Goal: Task Accomplishment & Management: Complete application form

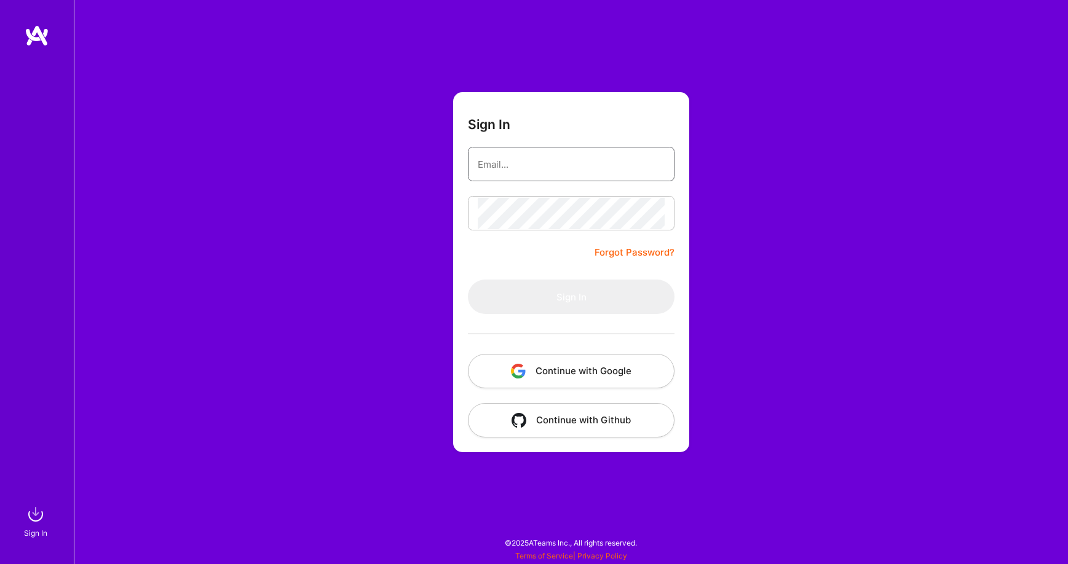
type input "[PERSON_NAME][EMAIL_ADDRESS][PERSON_NAME][DOMAIN_NAME]"
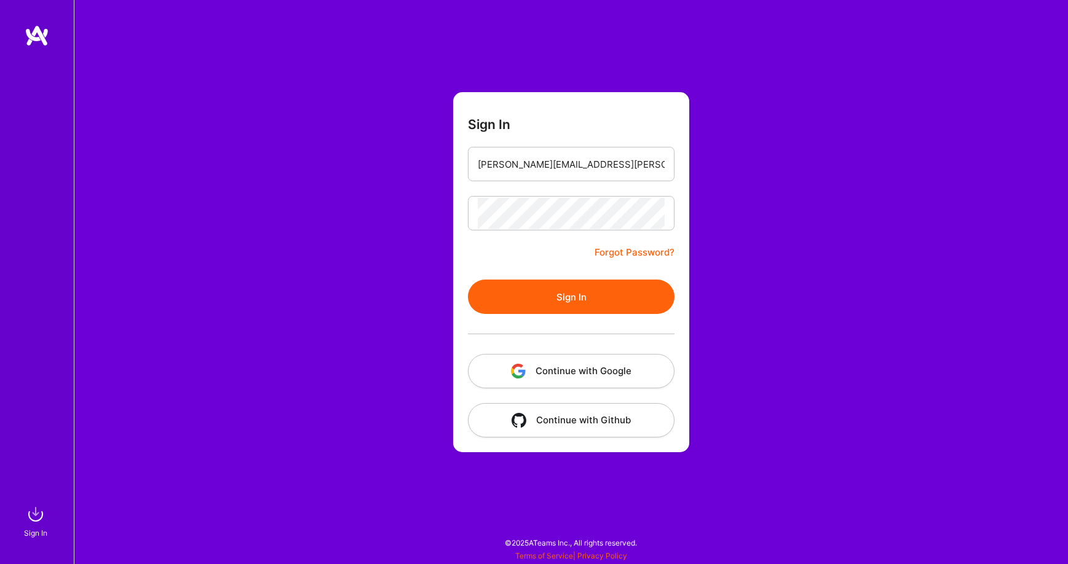
click at [573, 297] on button "Sign In" at bounding box center [571, 297] width 207 height 34
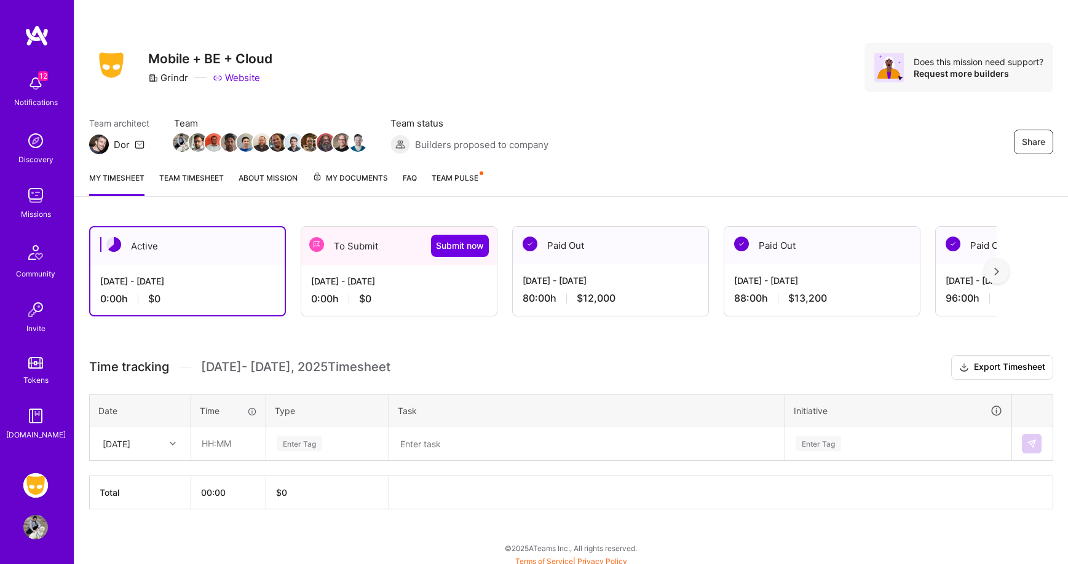
click at [388, 272] on div "[DATE] - [DATE] 0:00 h $0" at bounding box center [398, 290] width 195 height 50
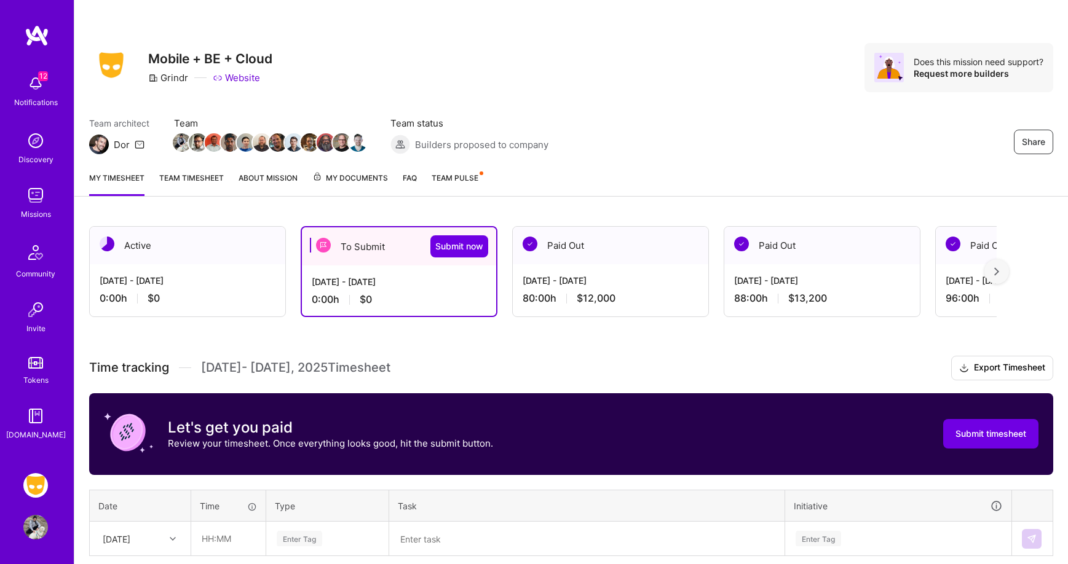
scroll to position [100, 0]
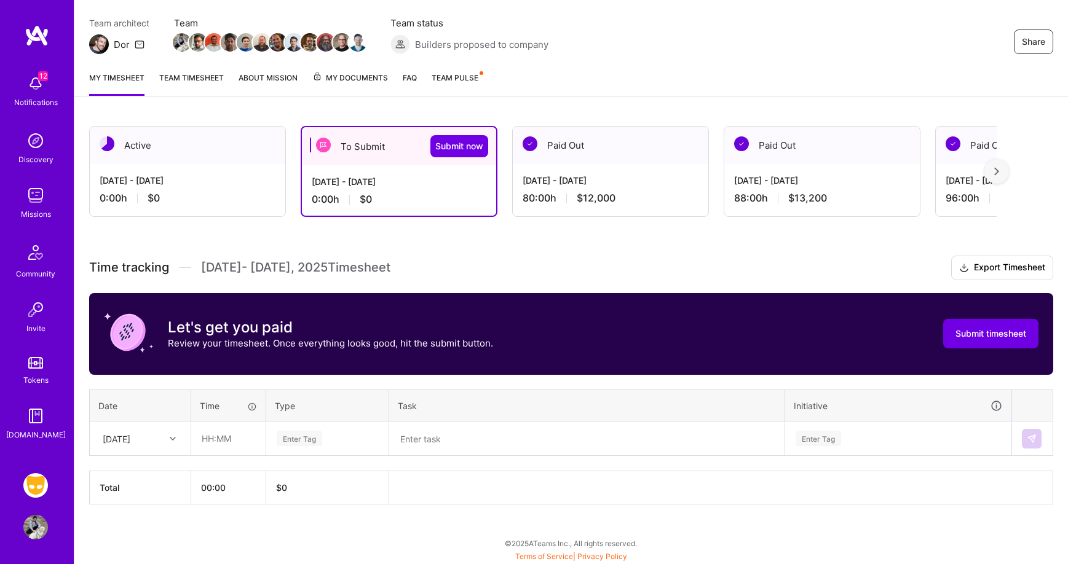
click at [171, 431] on div at bounding box center [174, 439] width 19 height 16
click at [171, 433] on div at bounding box center [174, 439] width 19 height 16
click at [226, 436] on input "text" at bounding box center [228, 438] width 73 height 33
type input "08:00"
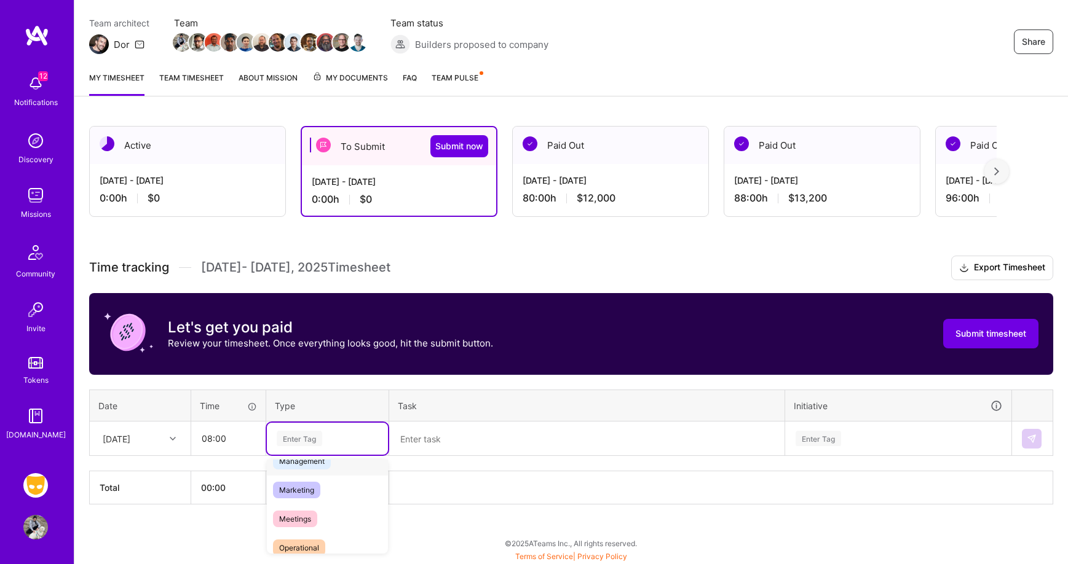
scroll to position [0, 0]
type input "eng"
click at [323, 479] on span "Engineering" at bounding box center [299, 479] width 53 height 17
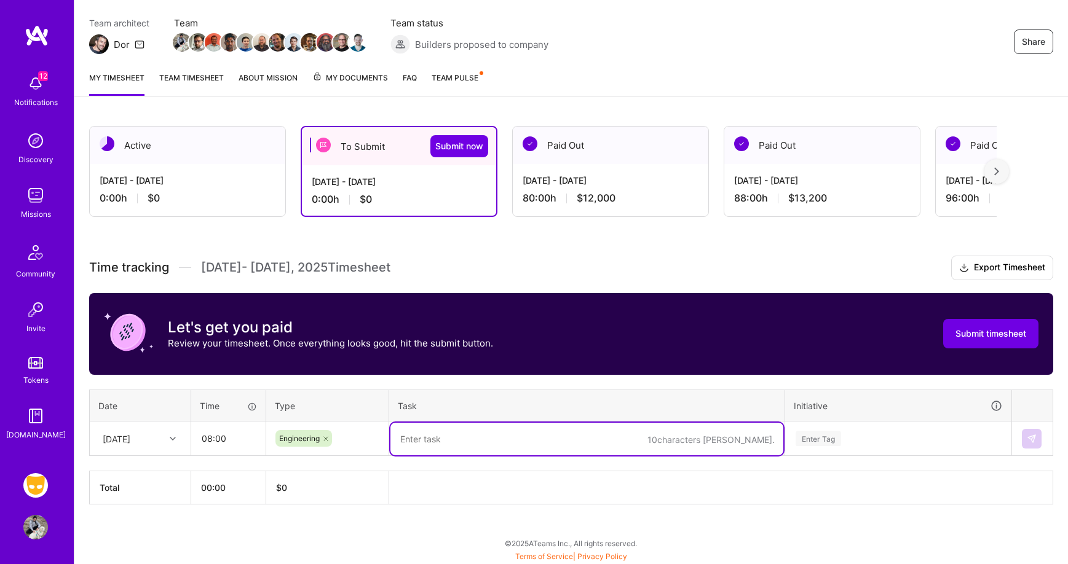
click at [462, 439] on textarea at bounding box center [586, 439] width 393 height 33
type textarea "IOS-16522 - show matchmaker overlay for shared albums for VIP / Matchmaker"
click at [848, 431] on div "Enter Tag" at bounding box center [898, 439] width 225 height 32
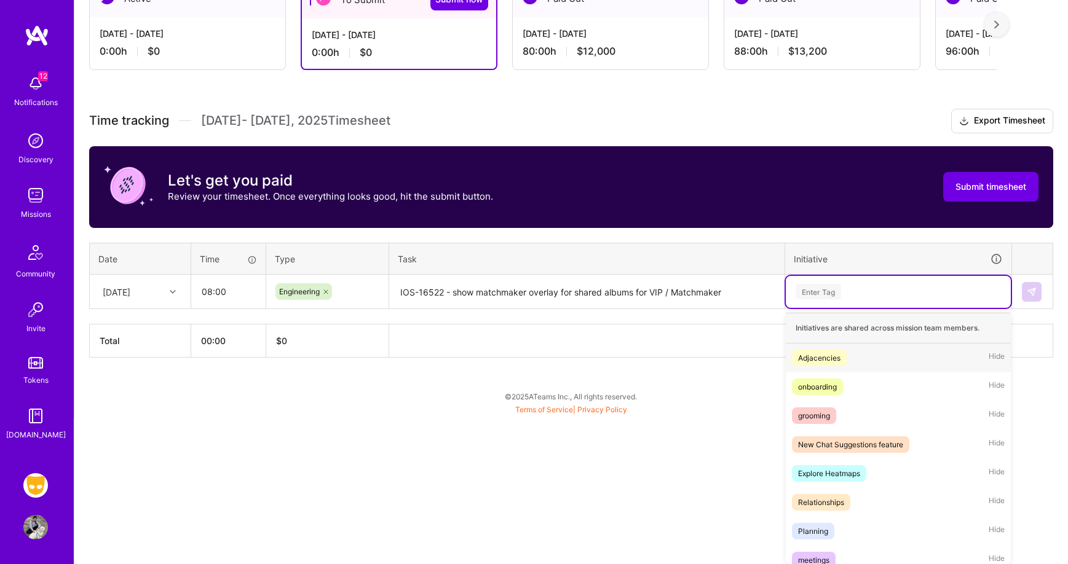
click at [848, 352] on div "Adjacencies Hide" at bounding box center [898, 358] width 225 height 29
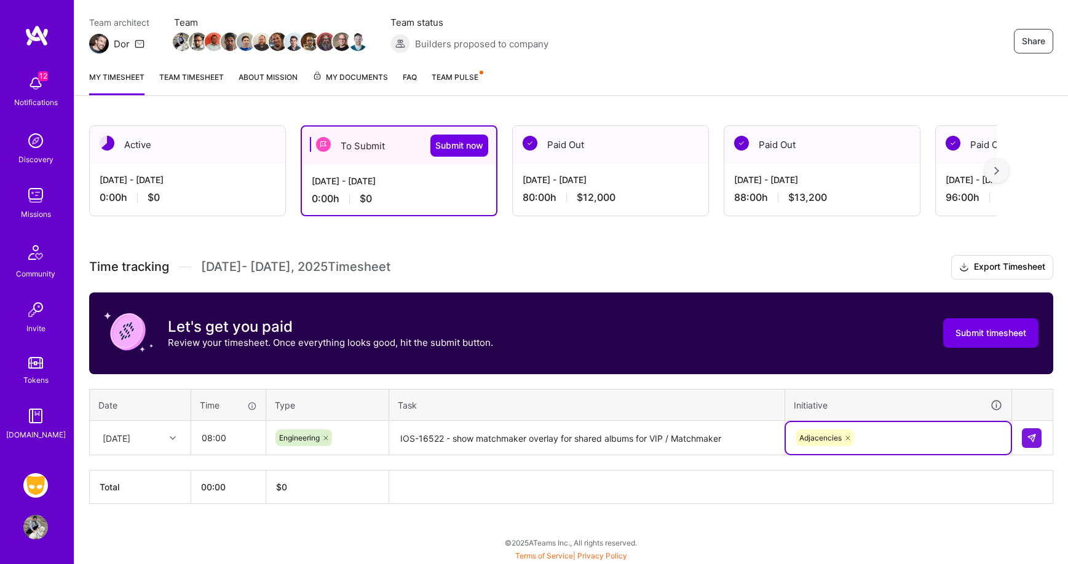
scroll to position [100, 0]
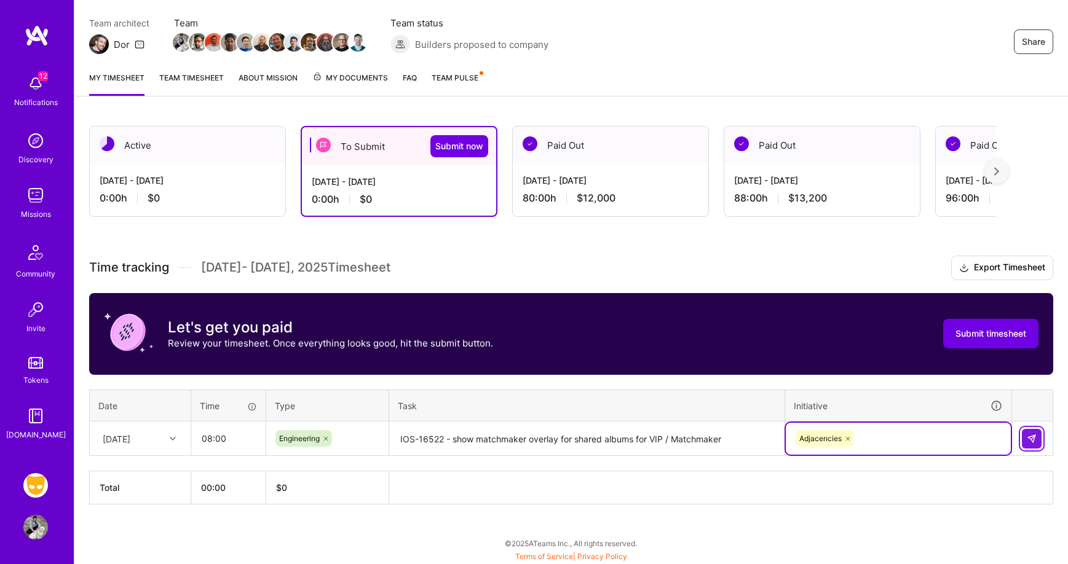
click at [1036, 438] on button at bounding box center [1032, 439] width 20 height 20
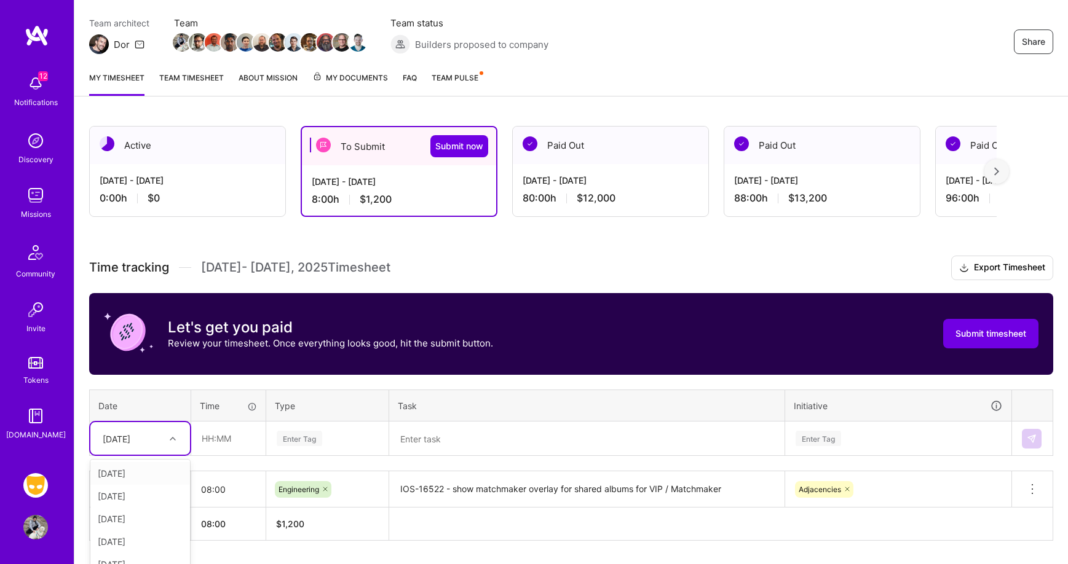
click at [184, 442] on div "option [DATE] focused, 2 of 15. 14 results available. Use Up and Down to choose…" at bounding box center [140, 438] width 100 height 33
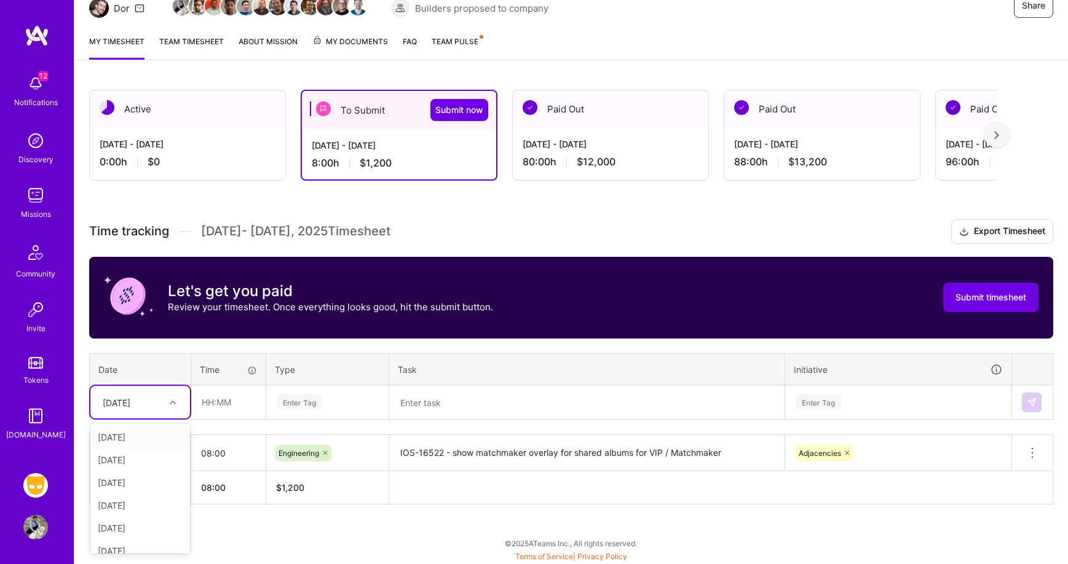
click at [143, 433] on div "[DATE]" at bounding box center [140, 437] width 100 height 23
click at [243, 408] on input "text" at bounding box center [228, 402] width 73 height 33
type input "08:00"
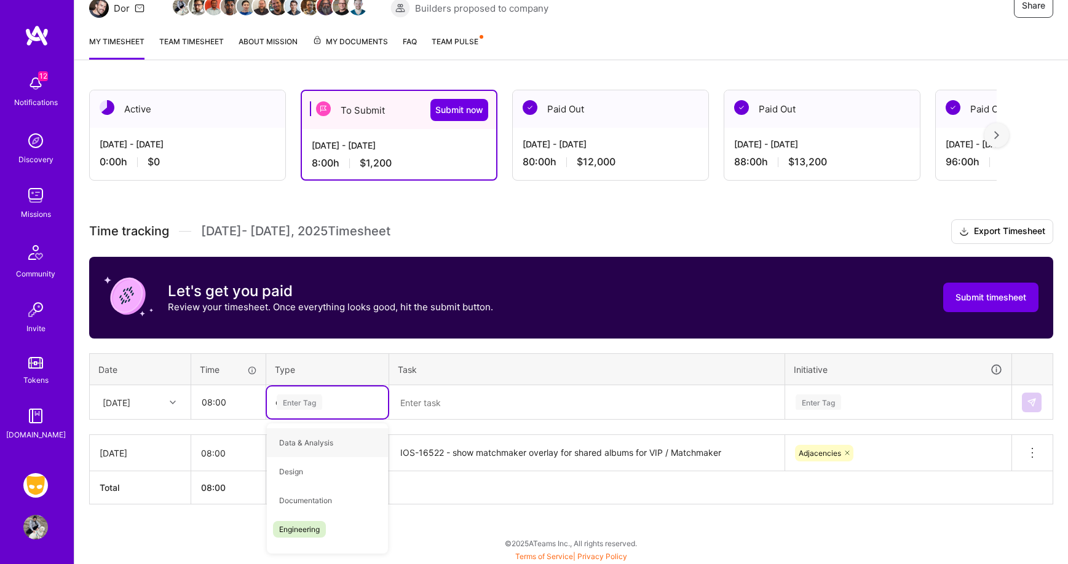
type input "eng"
click at [347, 447] on div "Engineering" at bounding box center [327, 442] width 121 height 29
click at [446, 404] on textarea at bounding box center [586, 403] width 393 height 33
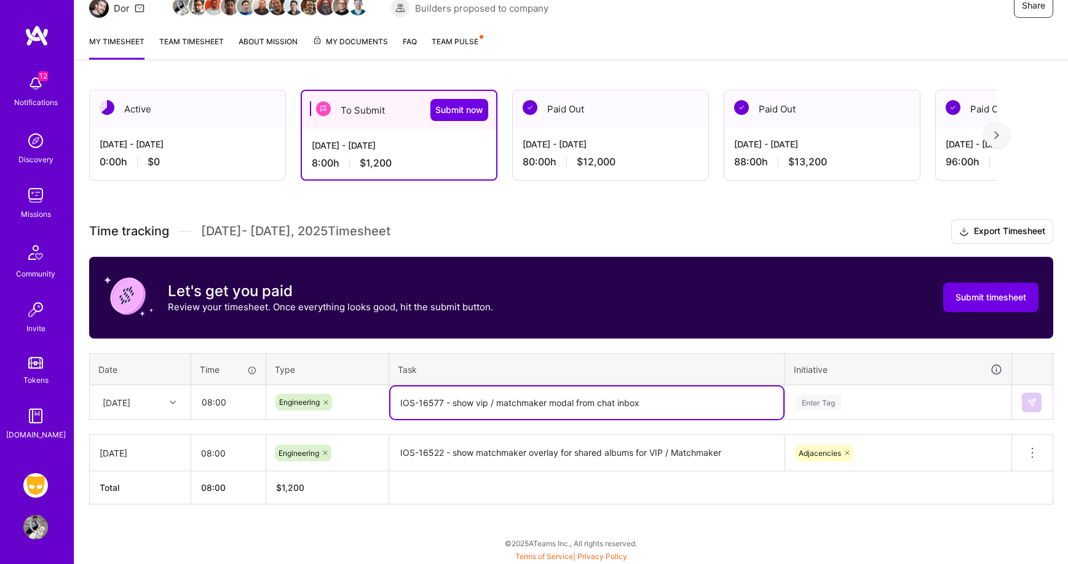
type textarea "IOS-16577 - show vip / matchmaker modal from chat inbox"
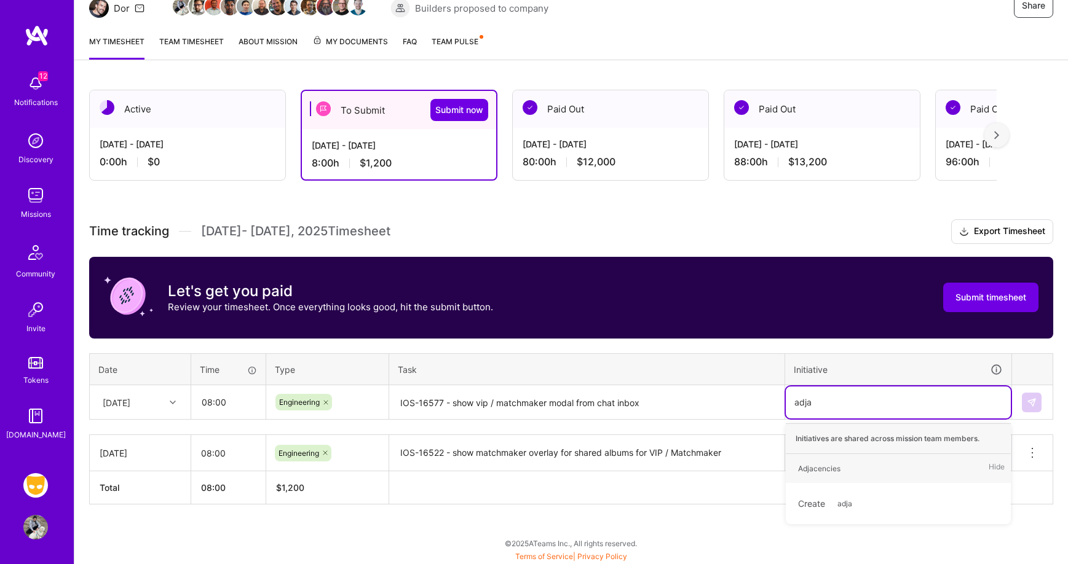
type input "adjac"
click at [845, 463] on span "Adjacencies" at bounding box center [819, 468] width 55 height 17
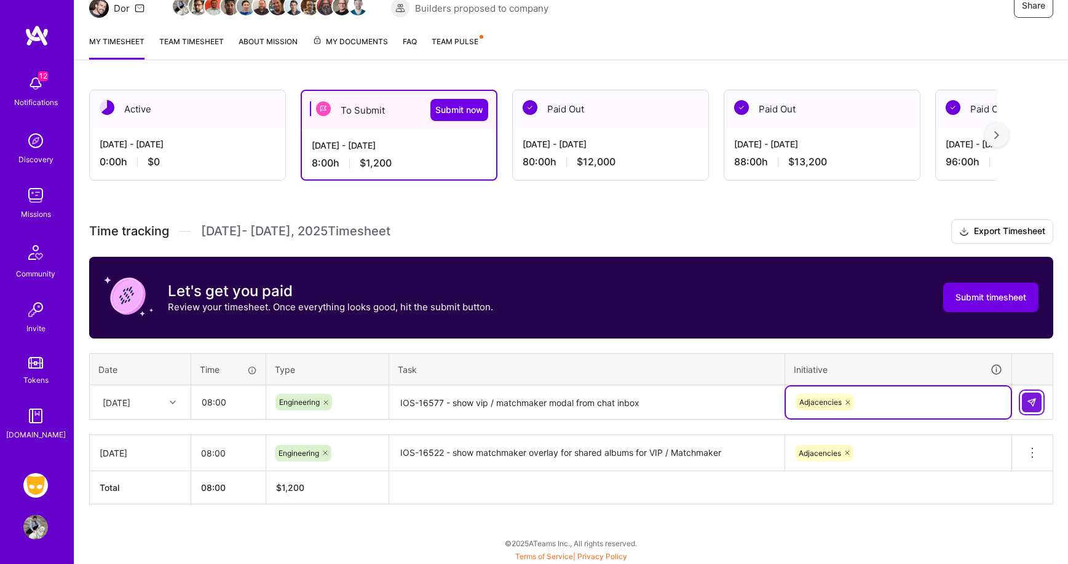
click at [1036, 400] on button at bounding box center [1032, 403] width 20 height 20
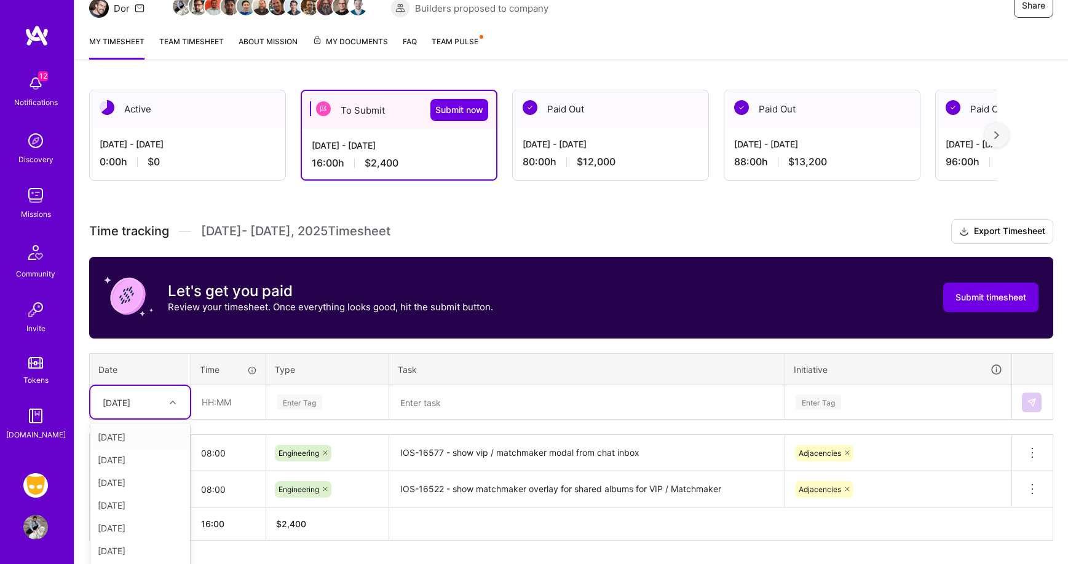
click at [171, 395] on div "option [DATE], selected. option [DATE] focused, 1 of 15. 14 results available. …" at bounding box center [140, 402] width 100 height 33
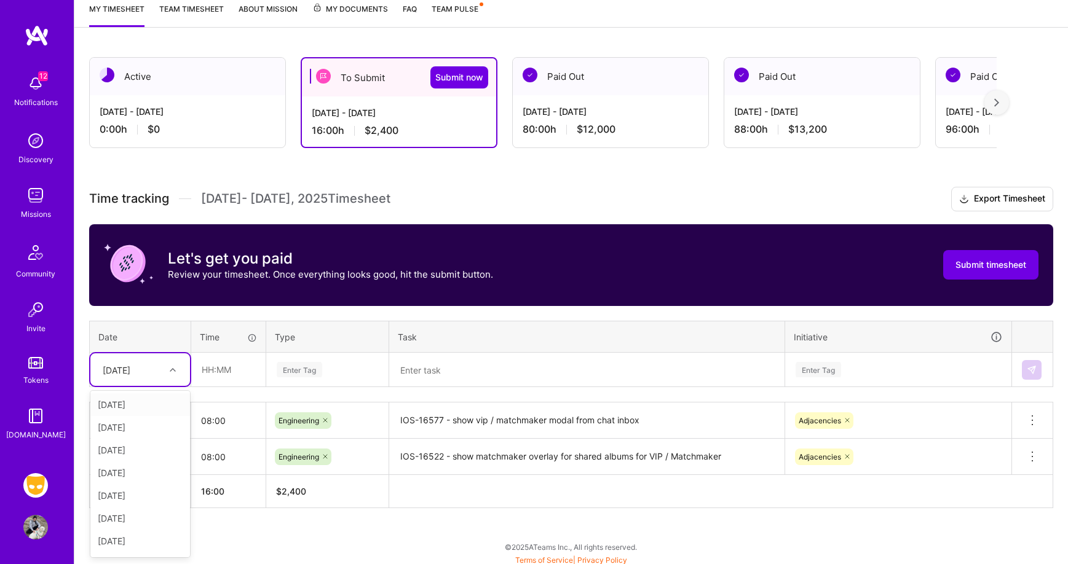
scroll to position [173, 0]
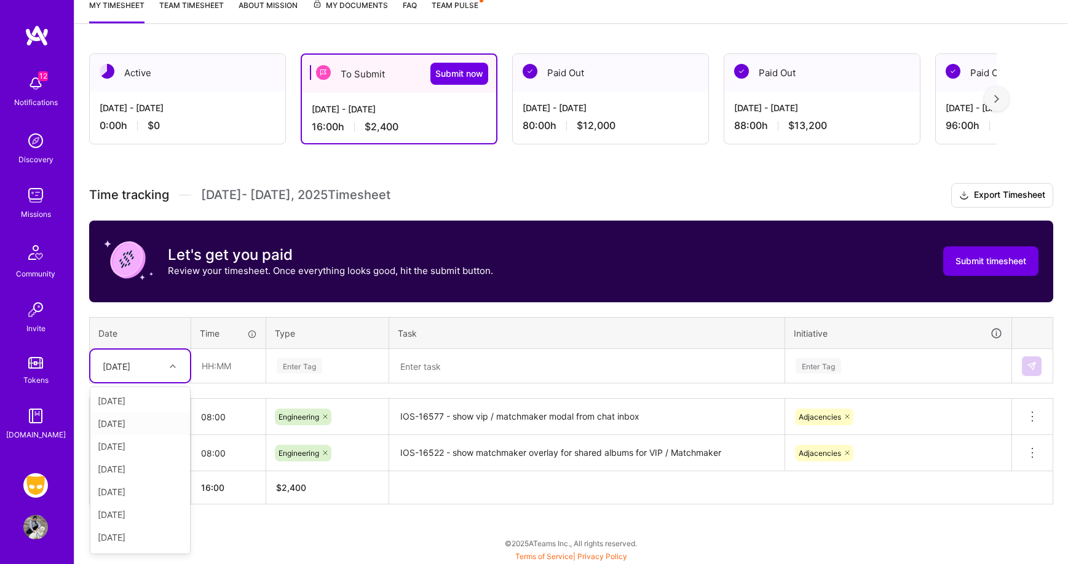
click at [158, 418] on div "[DATE]" at bounding box center [140, 423] width 100 height 23
click at [243, 369] on input "text" at bounding box center [228, 366] width 73 height 33
type input "08:00"
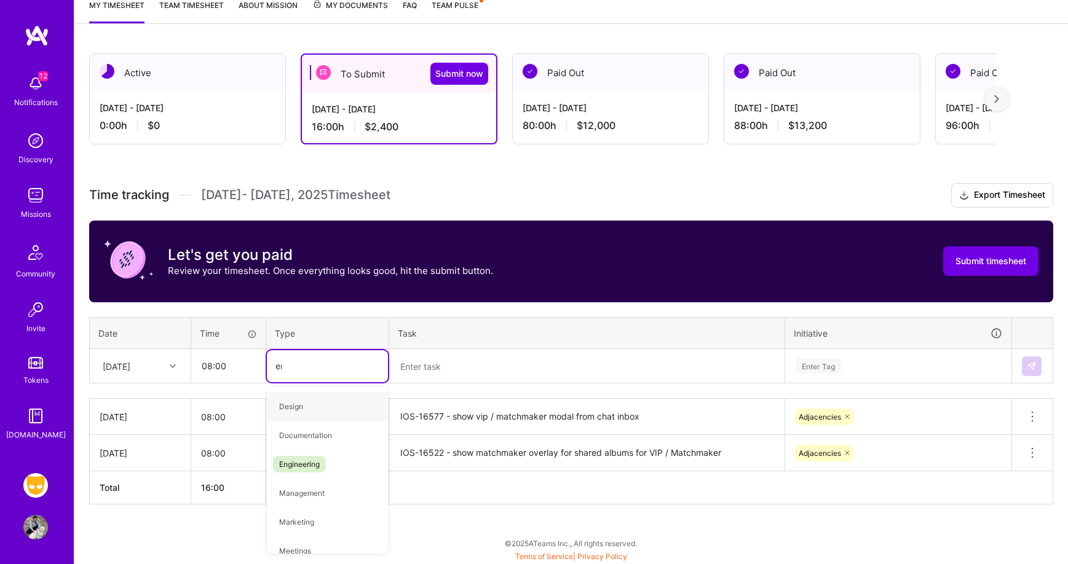
type input "eng"
click at [323, 414] on div "Engineering" at bounding box center [327, 406] width 121 height 29
click at [452, 366] on textarea at bounding box center [586, 366] width 393 height 33
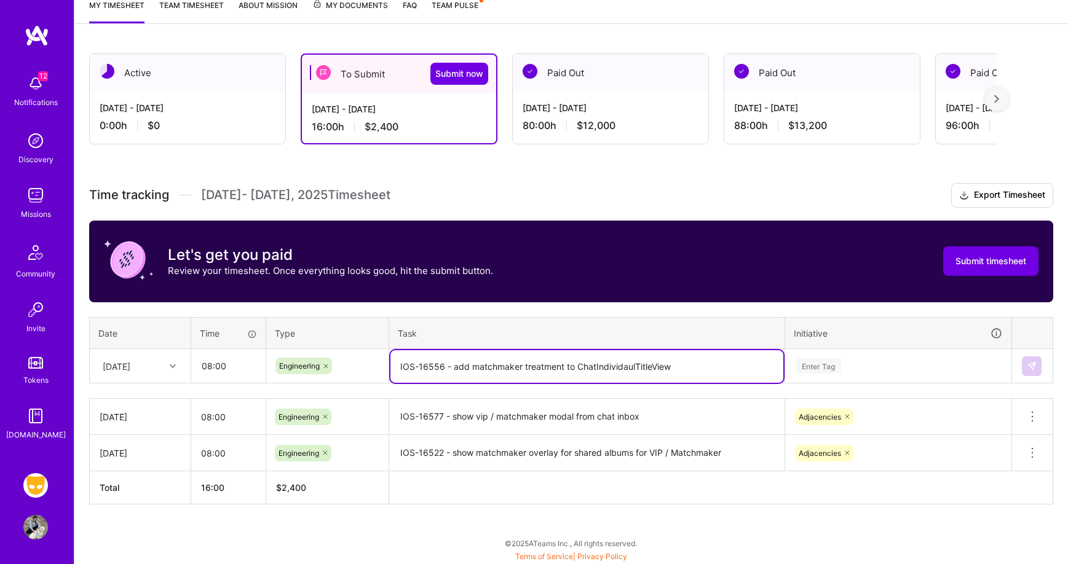
type textarea "IOS-16556 - add matchmaker treatment to ChatIndividaulTitleView"
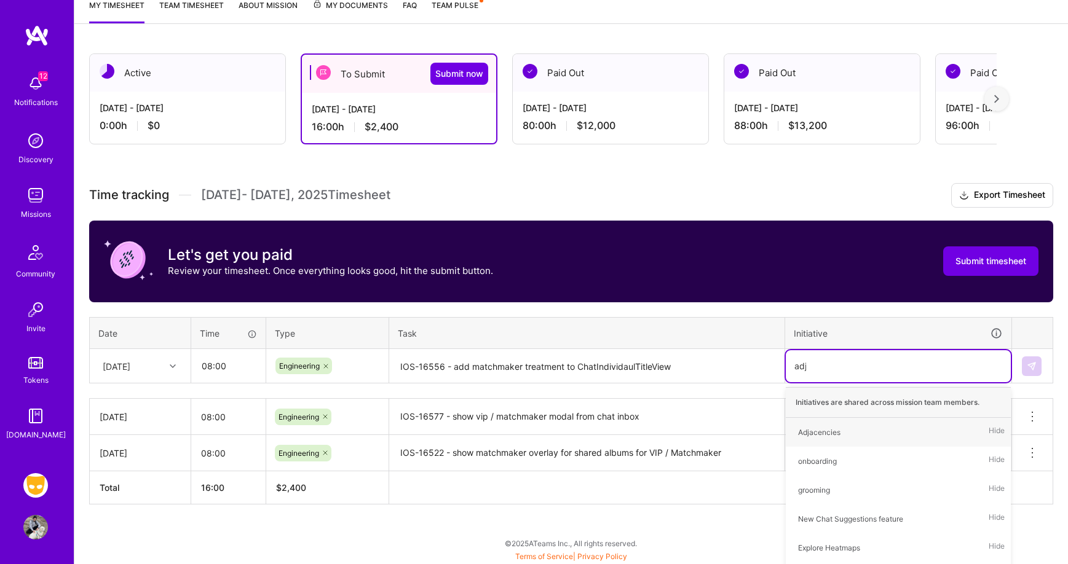
type input "adjac"
click at [931, 425] on div "Adjacencies Hide" at bounding box center [898, 432] width 225 height 29
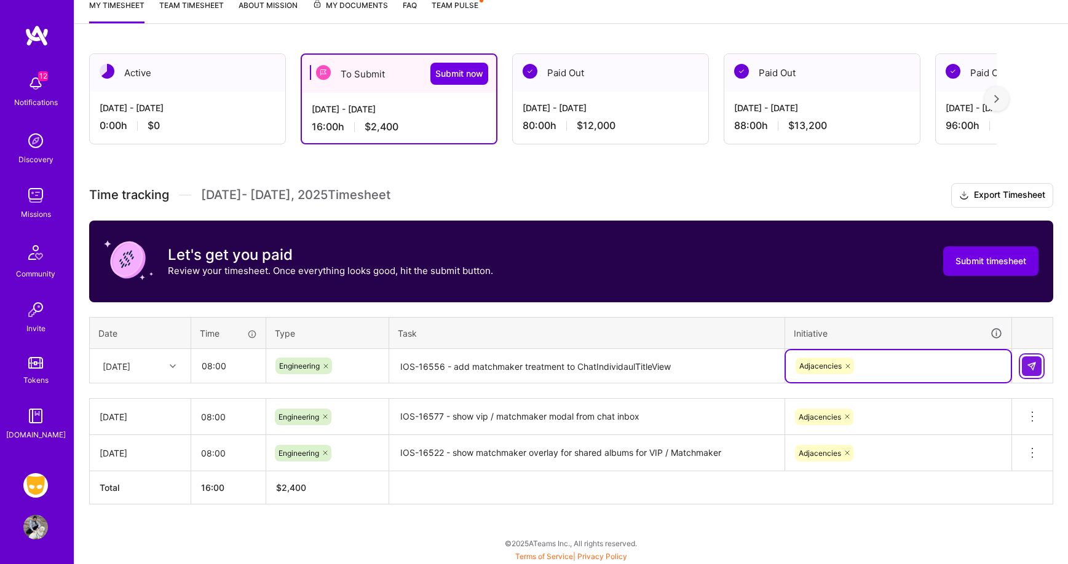
click at [1033, 361] on img at bounding box center [1031, 366] width 10 height 10
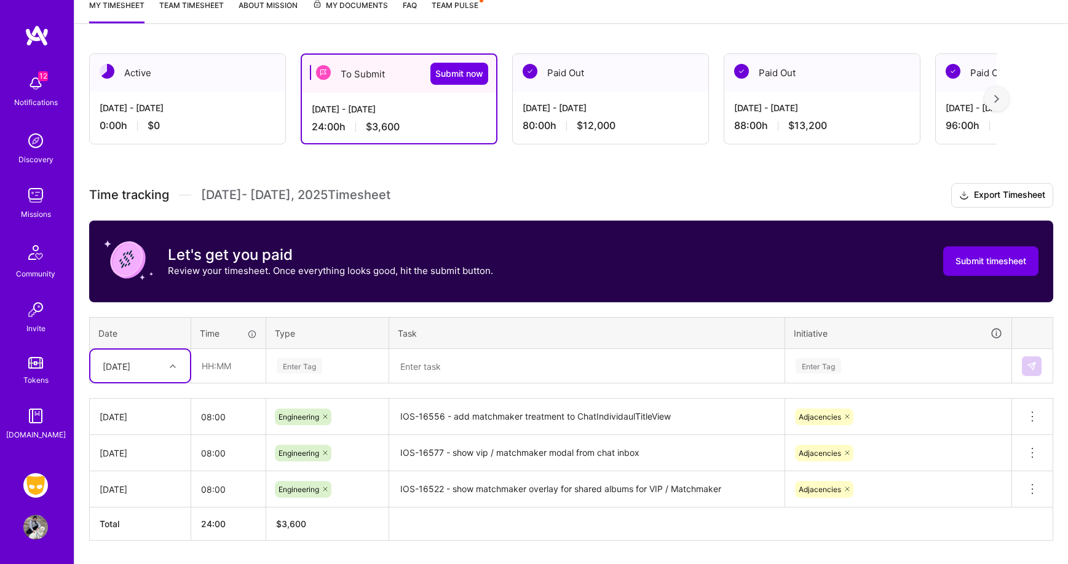
click at [167, 369] on div "[DATE]" at bounding box center [140, 366] width 100 height 33
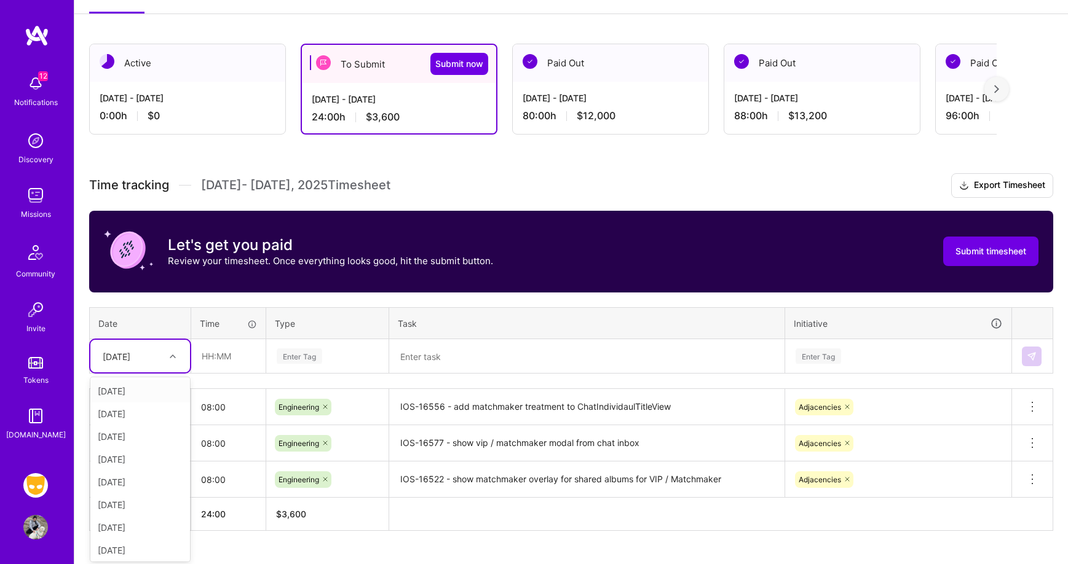
scroll to position [184, 0]
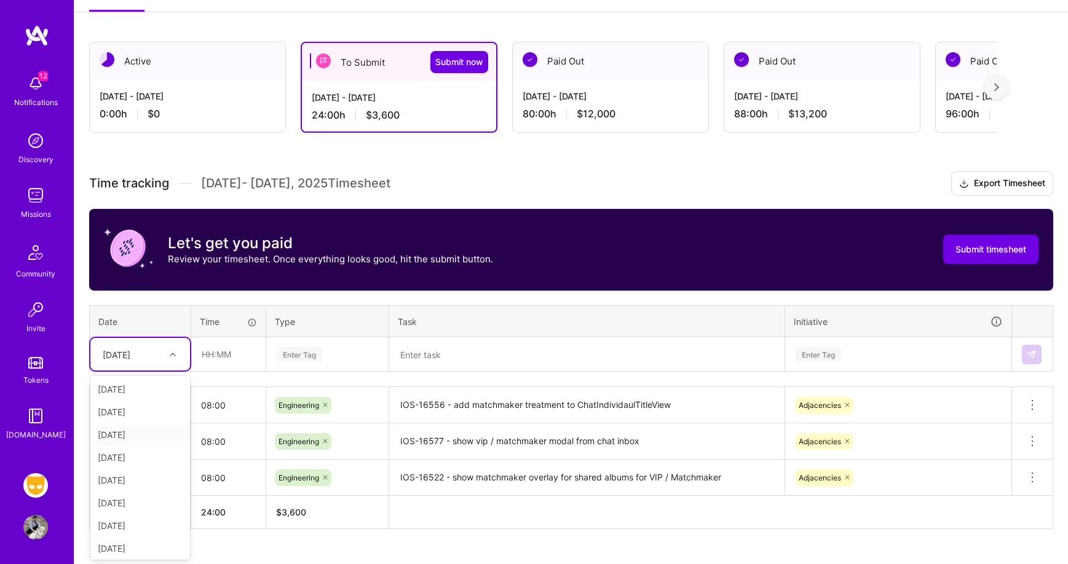
click at [163, 437] on div "[DATE]" at bounding box center [140, 434] width 100 height 23
click at [242, 359] on input "text" at bounding box center [228, 354] width 73 height 33
type input "08:00"
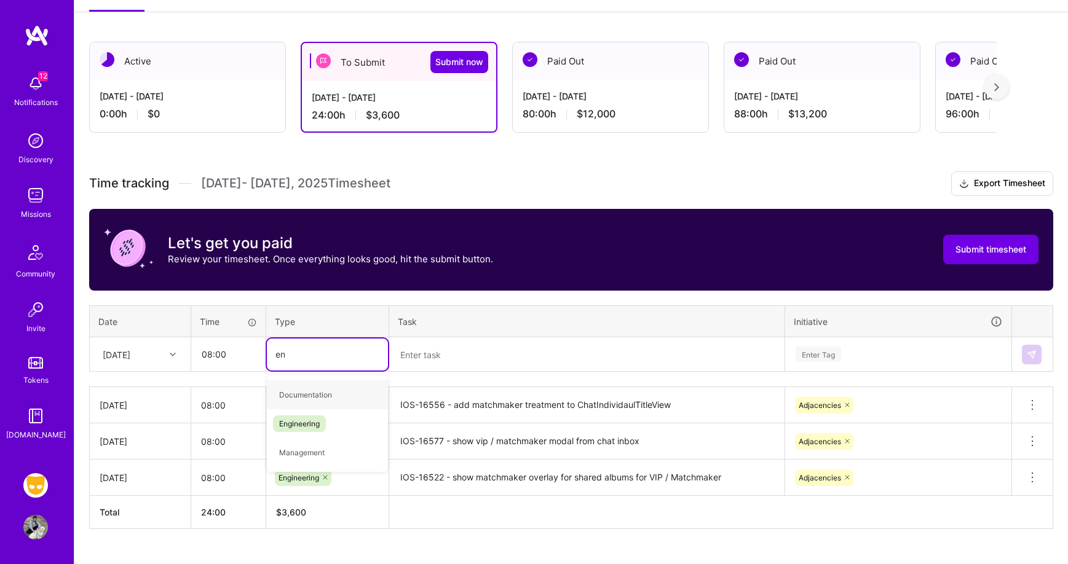
type input "eng"
click at [314, 394] on span "Engineering" at bounding box center [299, 395] width 53 height 17
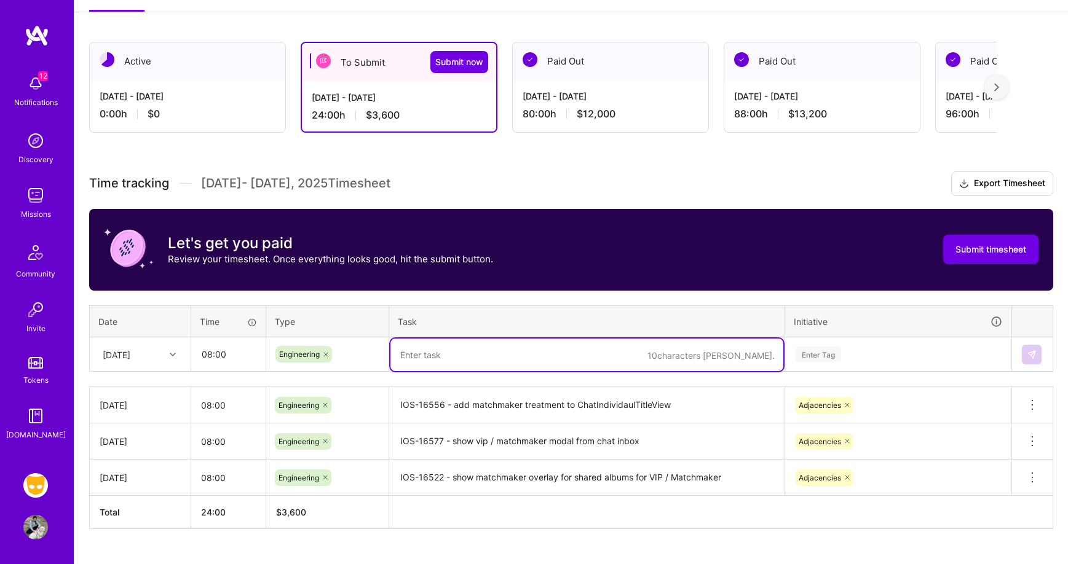
click at [430, 358] on textarea at bounding box center [586, 355] width 393 height 33
paste textarea "[IOS-16683] Add "Grindr HQ" for distance field for Matchmaker + Curated Account…"
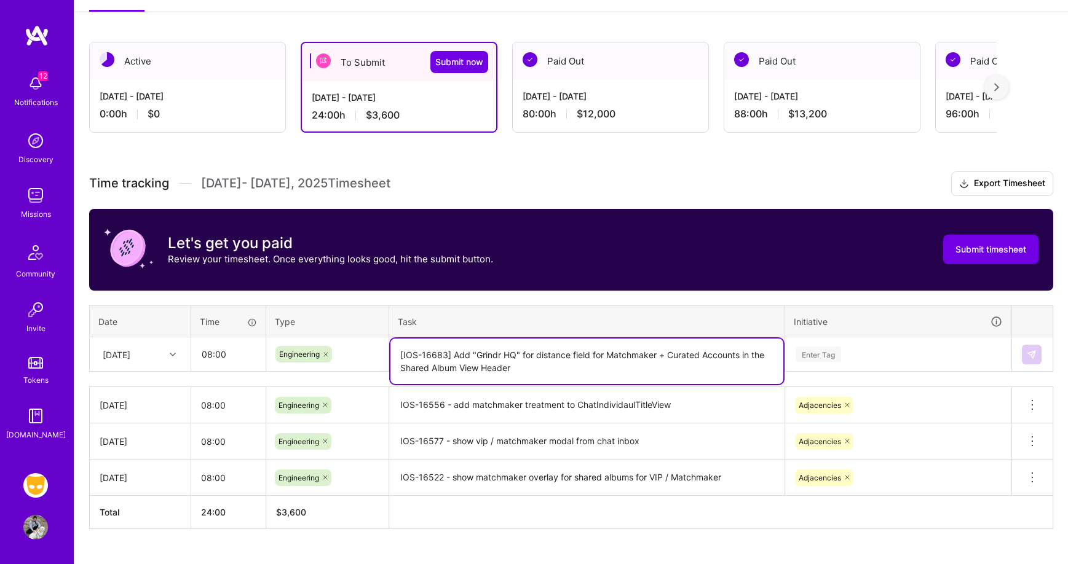
click at [451, 352] on textarea "[IOS-16683] Add "Grindr HQ" for distance field for Matchmaker + Curated Account…" at bounding box center [586, 361] width 393 height 45
type textarea "IOS-16683 Add "Grindr HQ" for distance field for Matchmaker + Curated Accounts …"
click at [912, 342] on div "Enter Tag" at bounding box center [898, 355] width 225 height 32
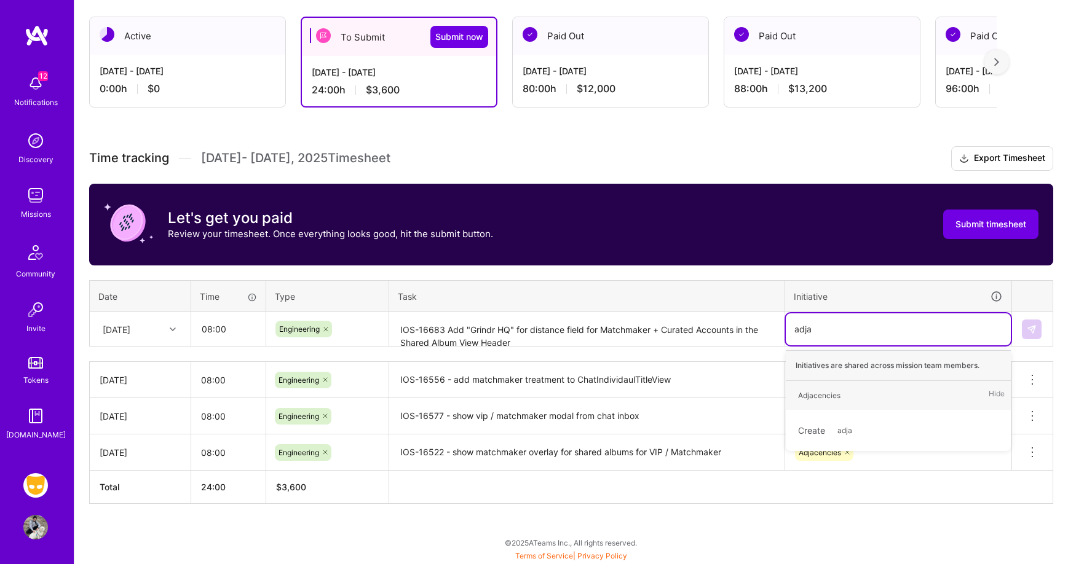
scroll to position [209, 0]
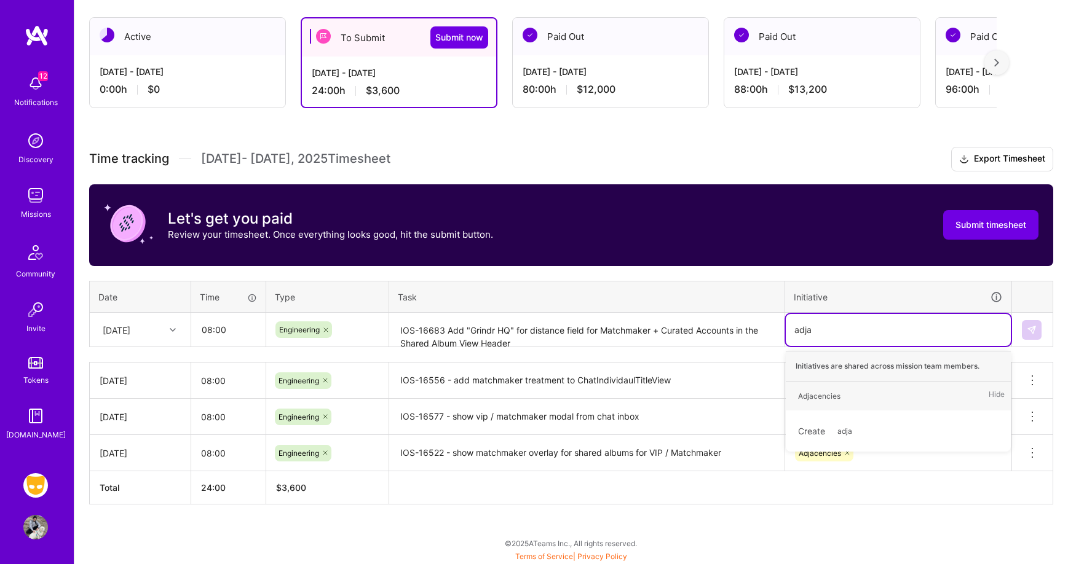
type input "adjac"
click at [923, 387] on div "Adjacencies Hide" at bounding box center [898, 396] width 225 height 29
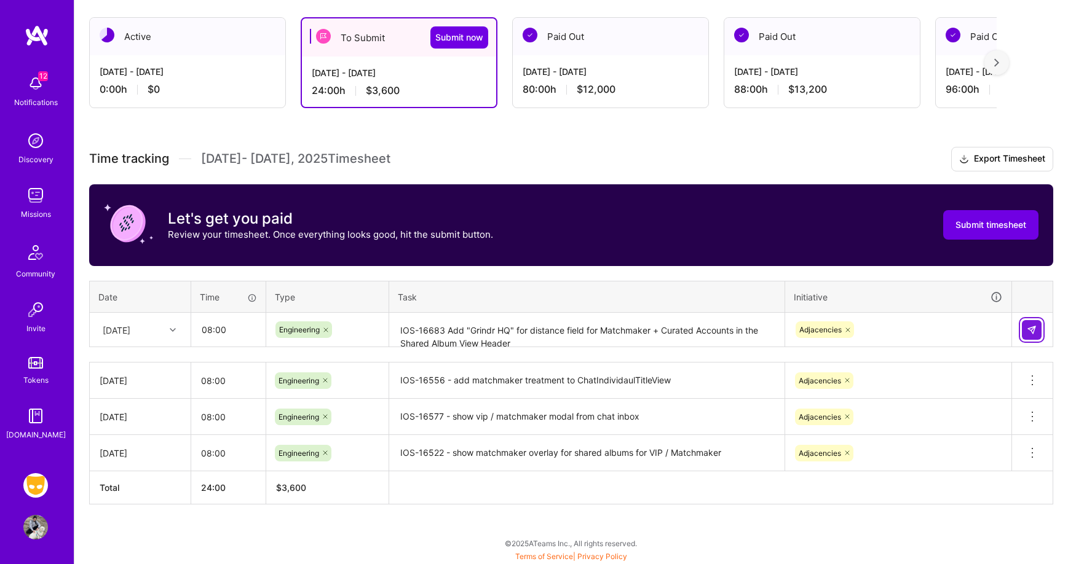
click at [1030, 325] on img at bounding box center [1031, 330] width 10 height 10
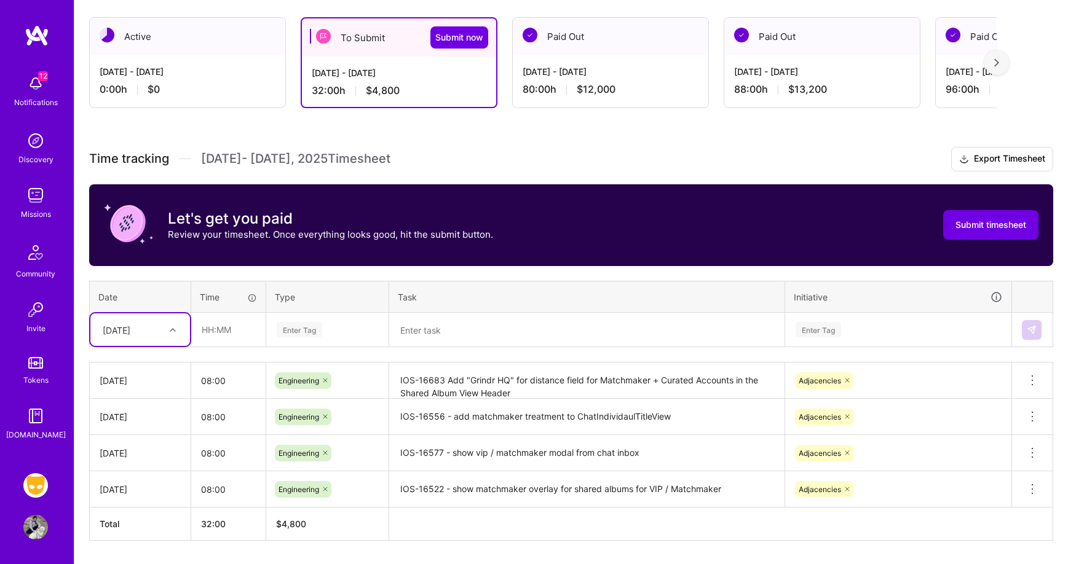
click at [173, 329] on icon at bounding box center [173, 330] width 6 height 6
click at [156, 433] on div "[DATE]" at bounding box center [140, 433] width 100 height 23
click at [230, 337] on input "text" at bounding box center [228, 329] width 73 height 33
type input "08:00"
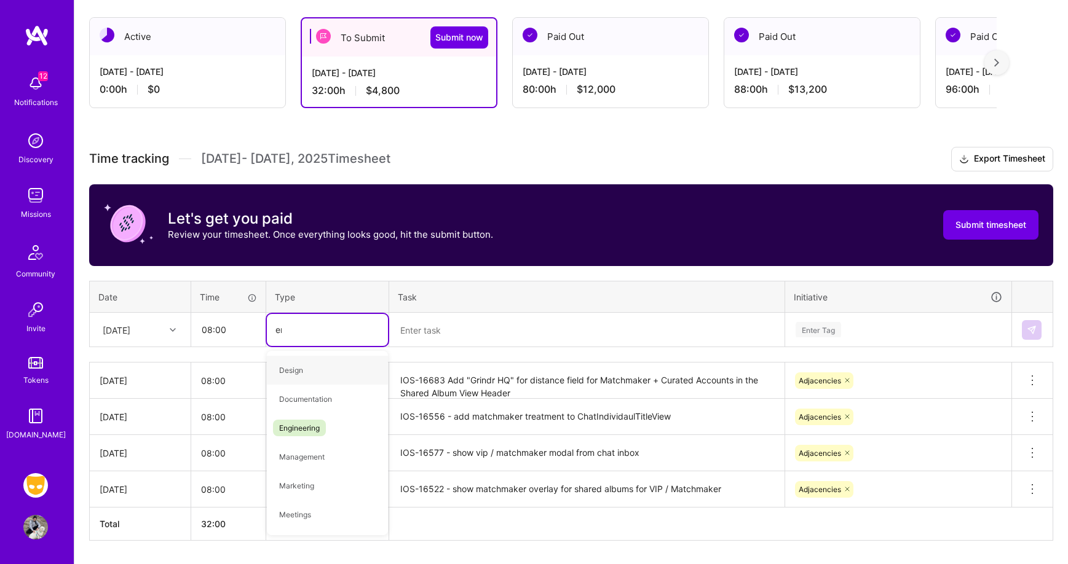
type input "eng"
click at [332, 369] on div "Engineering" at bounding box center [327, 370] width 121 height 29
click at [428, 328] on textarea at bounding box center [586, 330] width 393 height 33
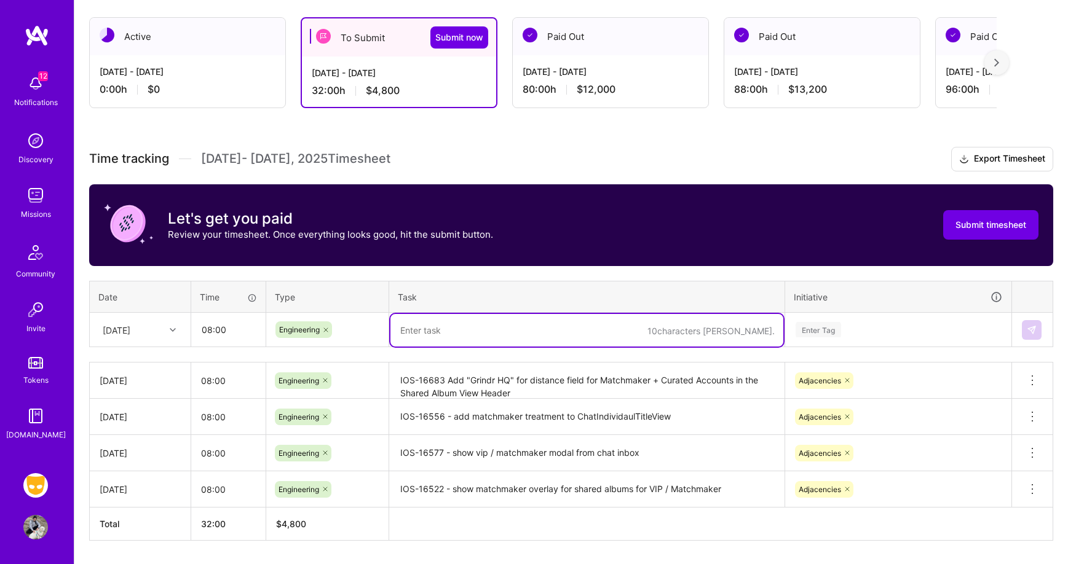
paste textarea "[IOS-16707] fix bug where informational banner didn’t show when viewe"
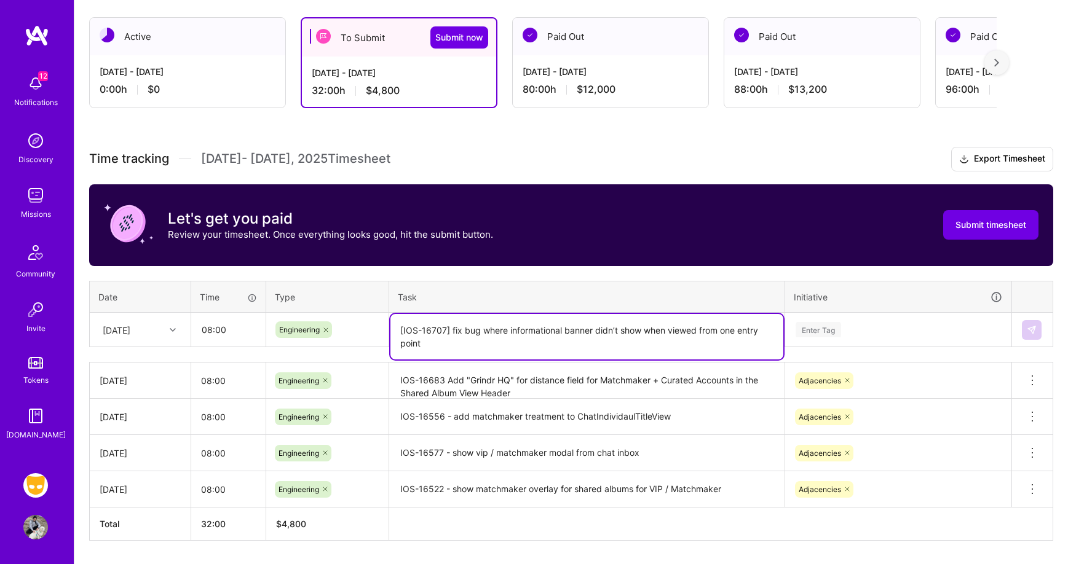
type textarea "[IOS-16707] fix bug where informational banner didn’t show when viewed from one…"
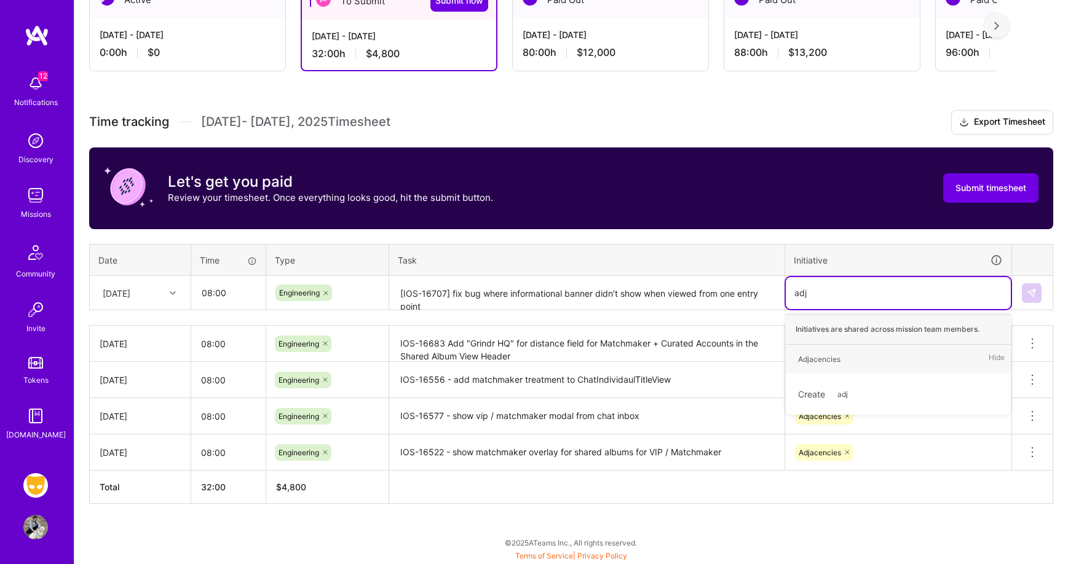
scroll to position [245, 0]
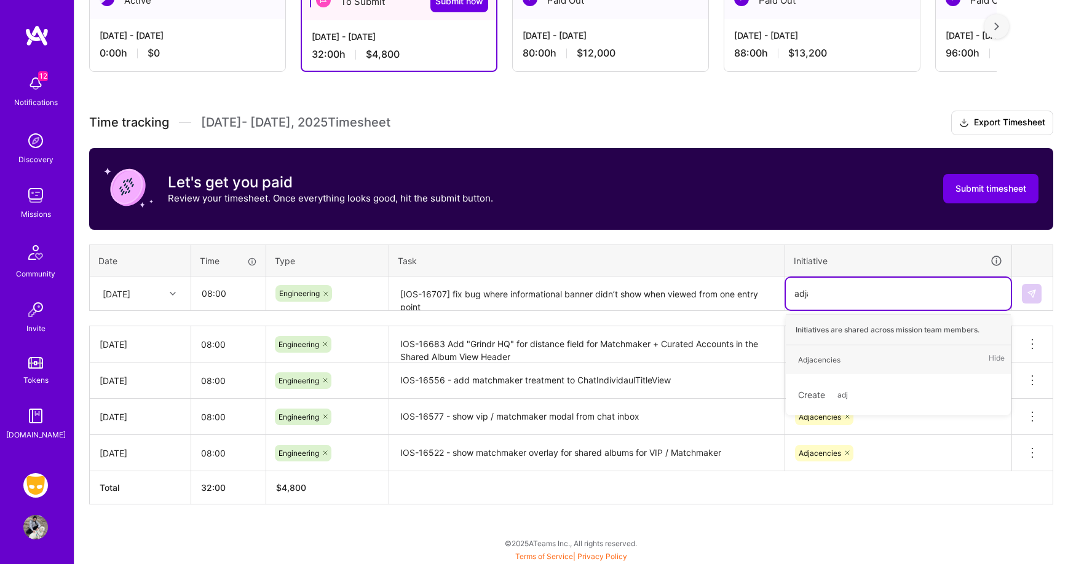
type input "adjac"
click at [831, 362] on div "Adjacencies" at bounding box center [819, 359] width 42 height 13
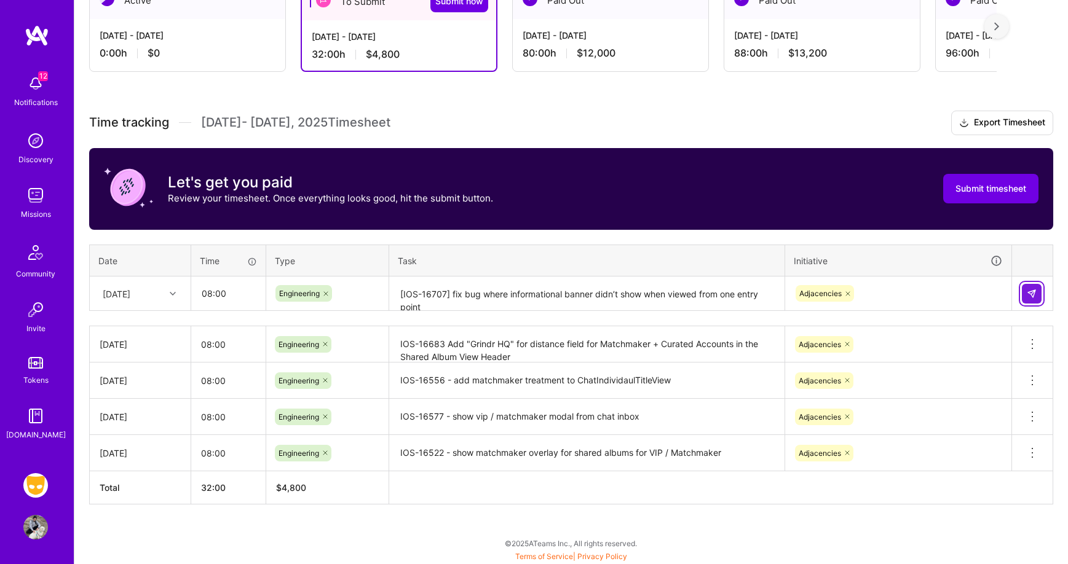
click at [1029, 284] on button at bounding box center [1032, 294] width 20 height 20
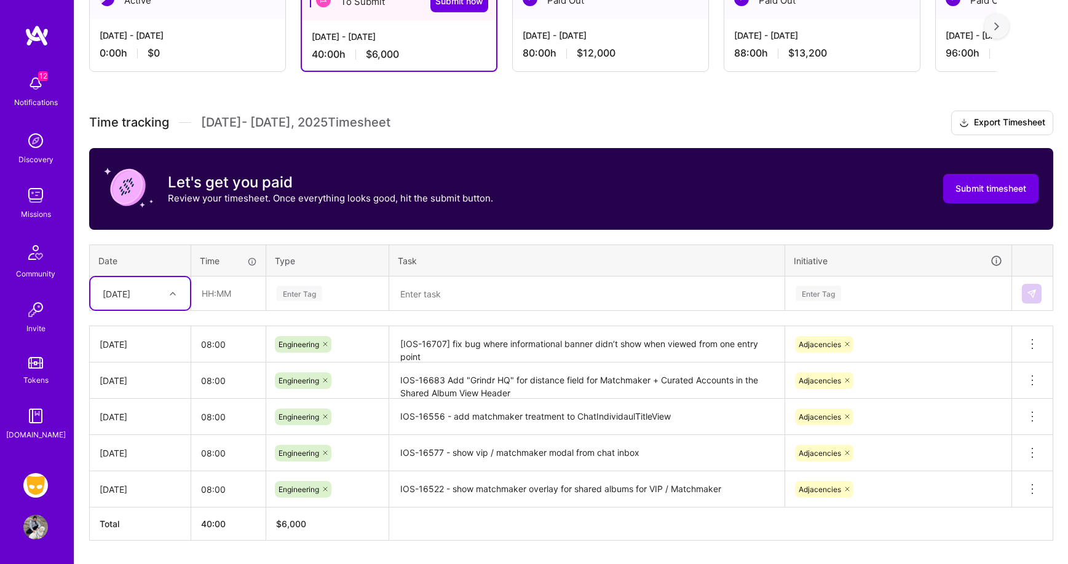
click at [170, 291] on icon at bounding box center [173, 294] width 6 height 6
click at [162, 462] on div "[DATE]" at bounding box center [140, 465] width 100 height 23
click at [231, 304] on input "text" at bounding box center [228, 293] width 73 height 33
type input "08:00"
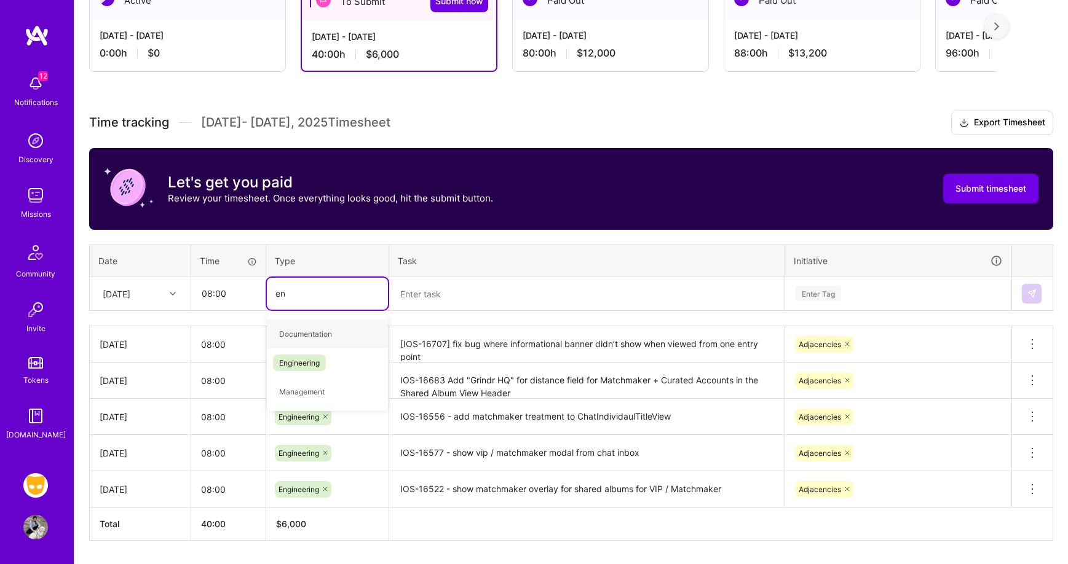
type input "eng"
click at [318, 328] on span "Engineering" at bounding box center [299, 334] width 53 height 17
click at [452, 291] on textarea at bounding box center [586, 294] width 393 height 33
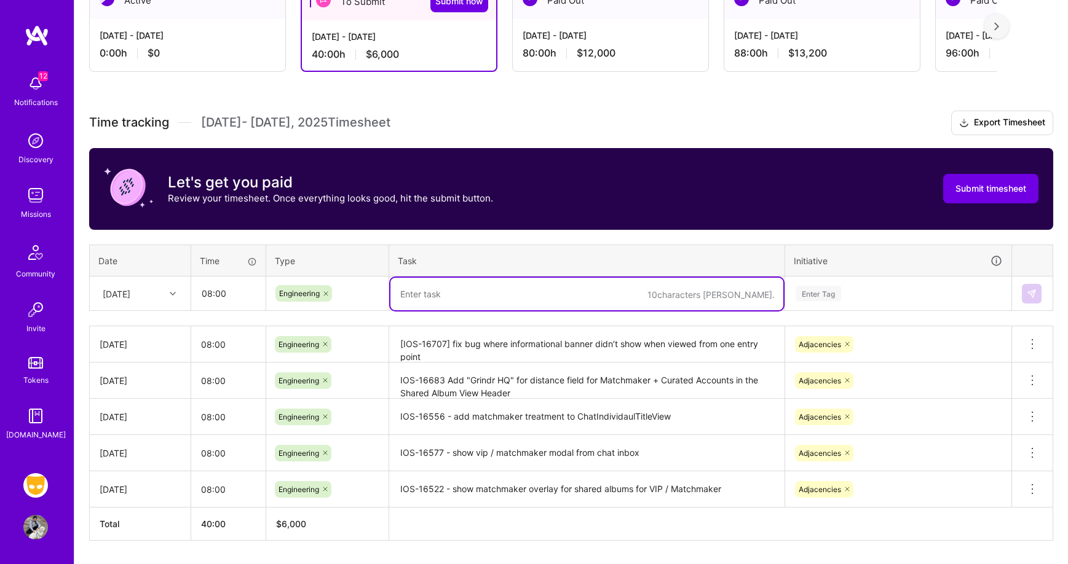
paste textarea "[IOS-16723] update ordering of views so touch events go to the interaction view…"
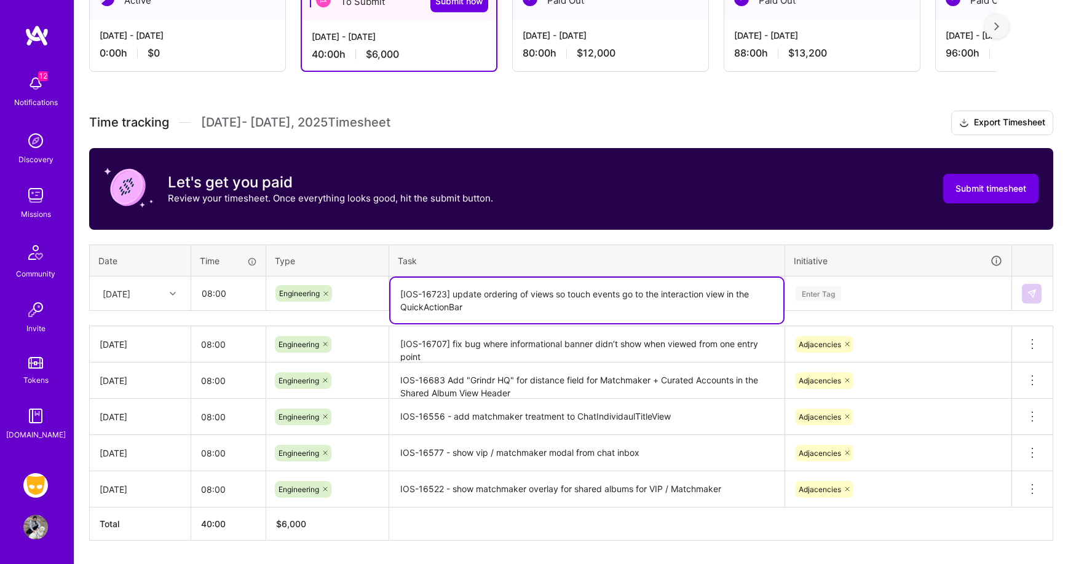
type textarea "[IOS-16723] update ordering of views so touch events go to the interaction view…"
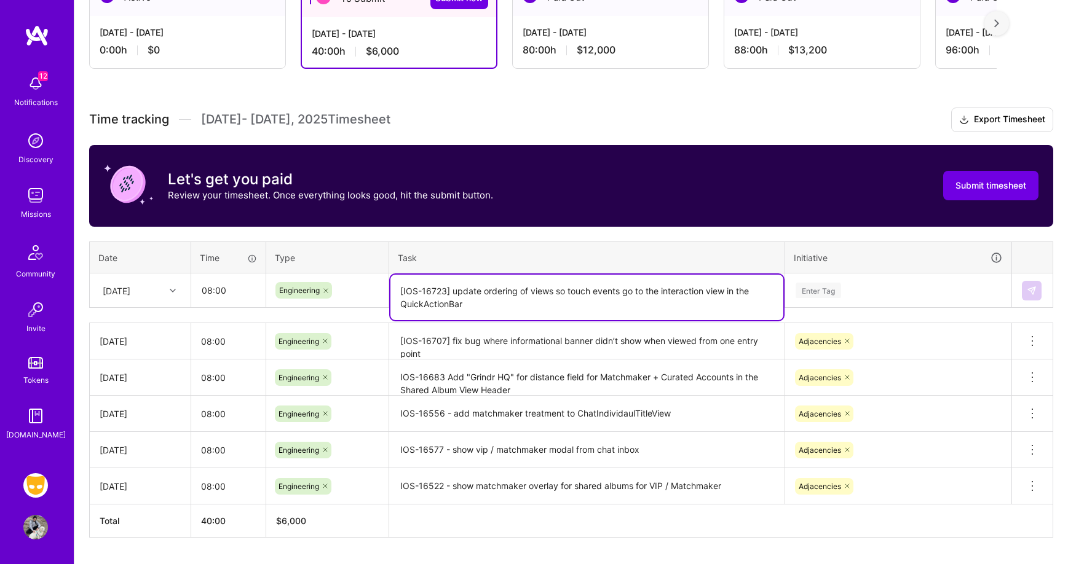
click at [876, 291] on div "Enter Tag" at bounding box center [898, 290] width 208 height 15
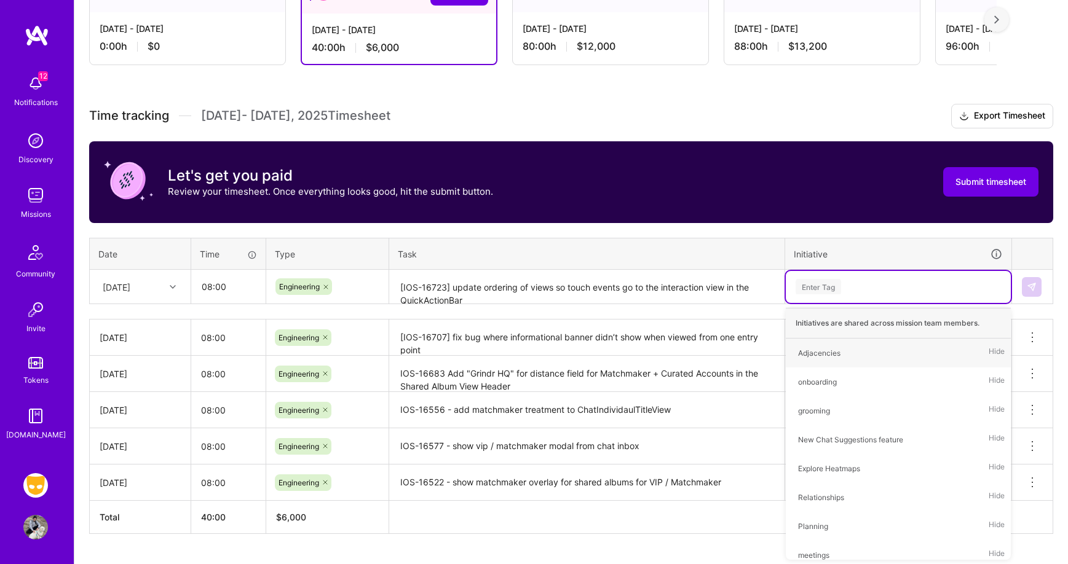
type input "a"
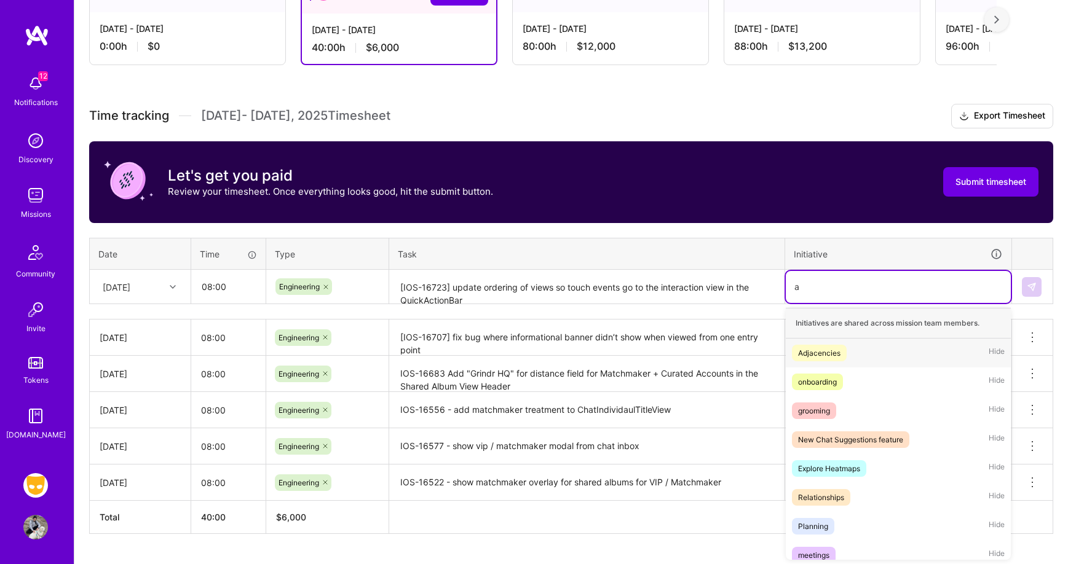
click at [850, 350] on div "Adjacencies Hide" at bounding box center [898, 353] width 225 height 29
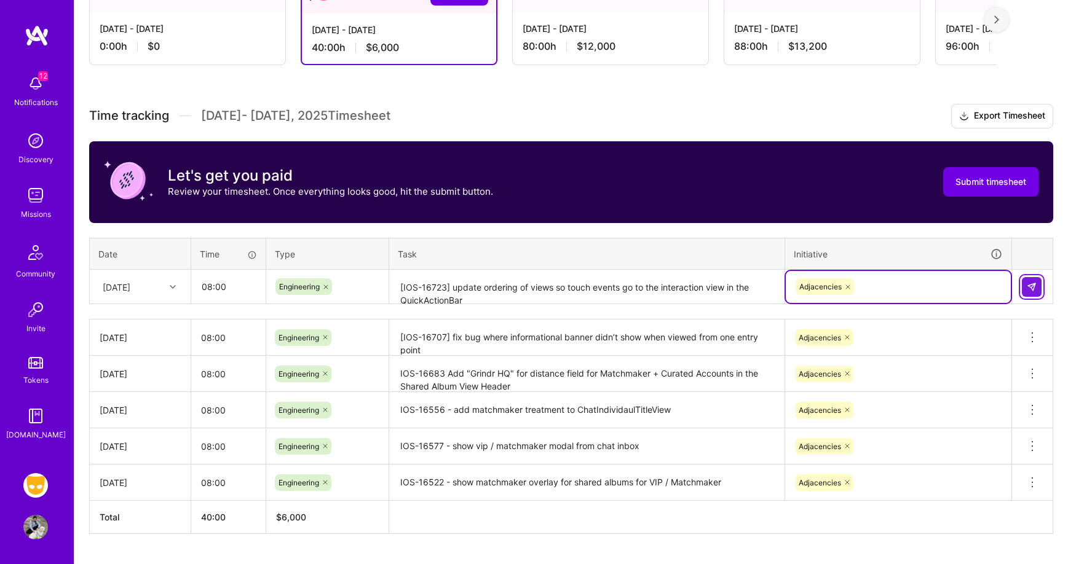
click at [1029, 287] on img at bounding box center [1031, 287] width 10 height 10
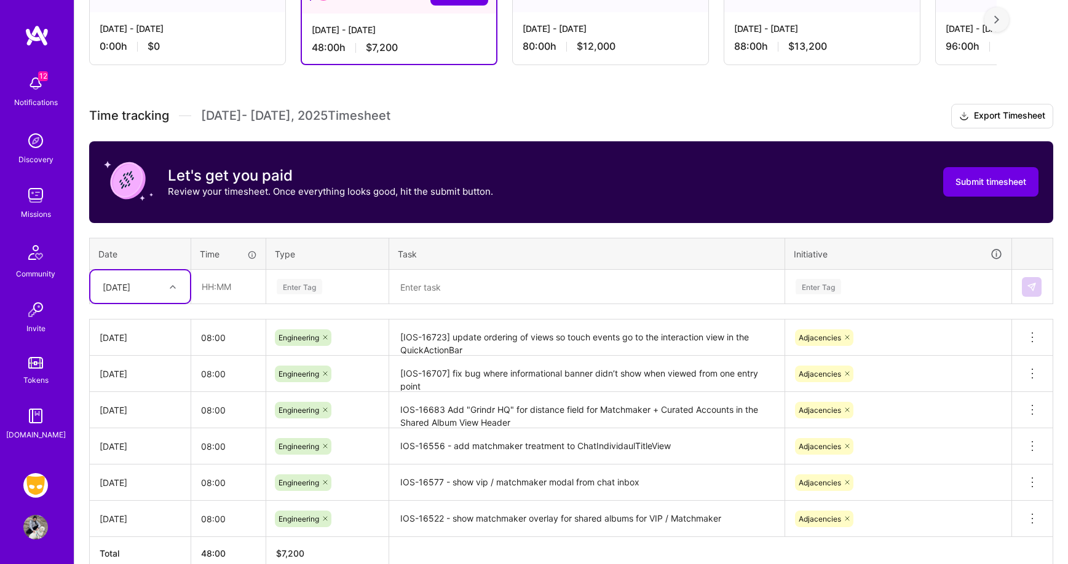
click at [170, 285] on icon at bounding box center [173, 287] width 6 height 6
click at [152, 471] on div "[DATE]" at bounding box center [140, 481] width 100 height 23
click at [235, 285] on input "text" at bounding box center [228, 286] width 73 height 33
type input "08:00"
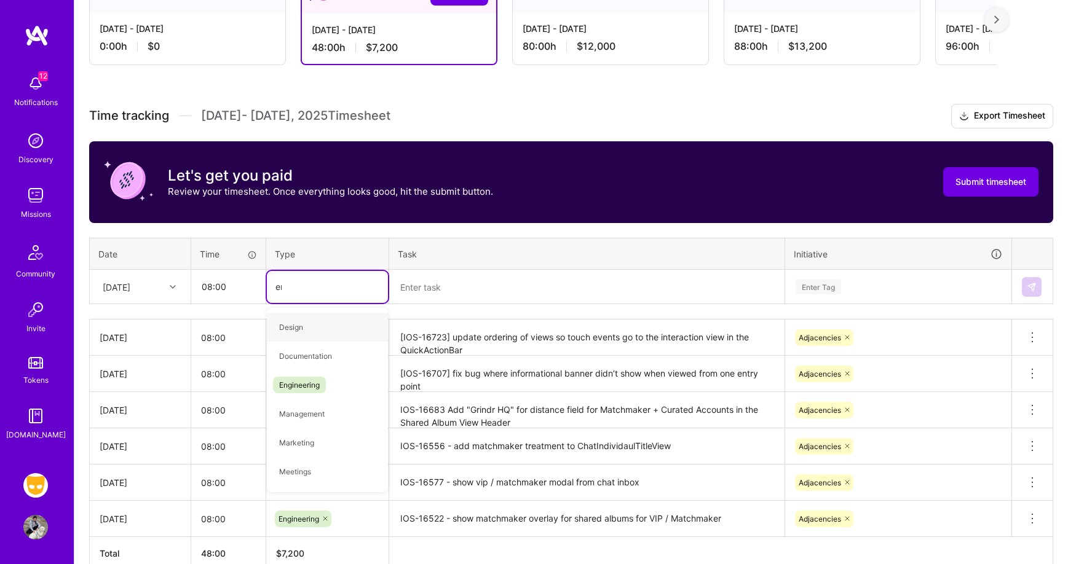
type input "eng"
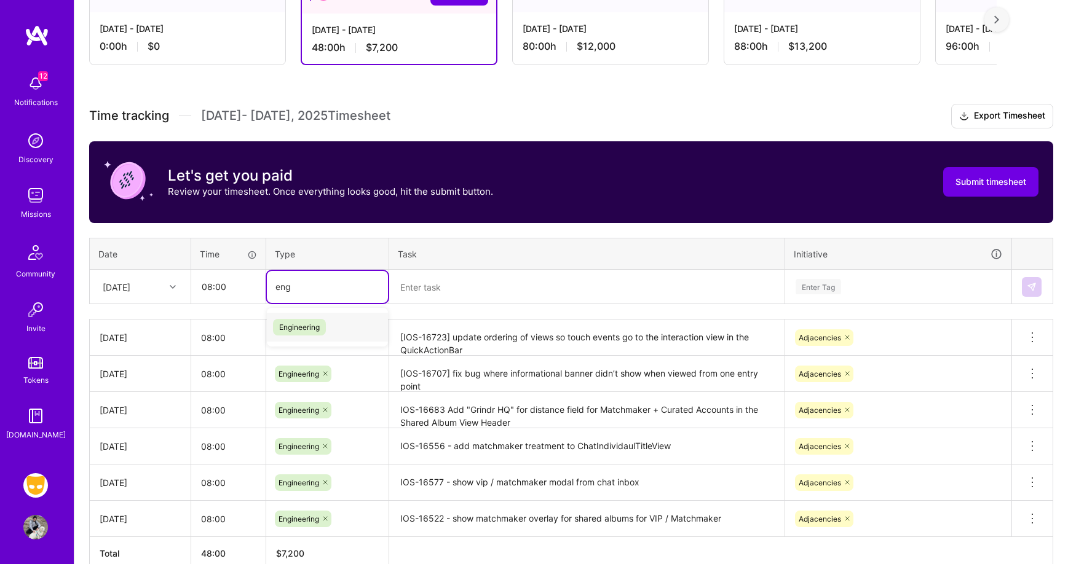
click at [337, 319] on div "Engineering" at bounding box center [327, 327] width 121 height 29
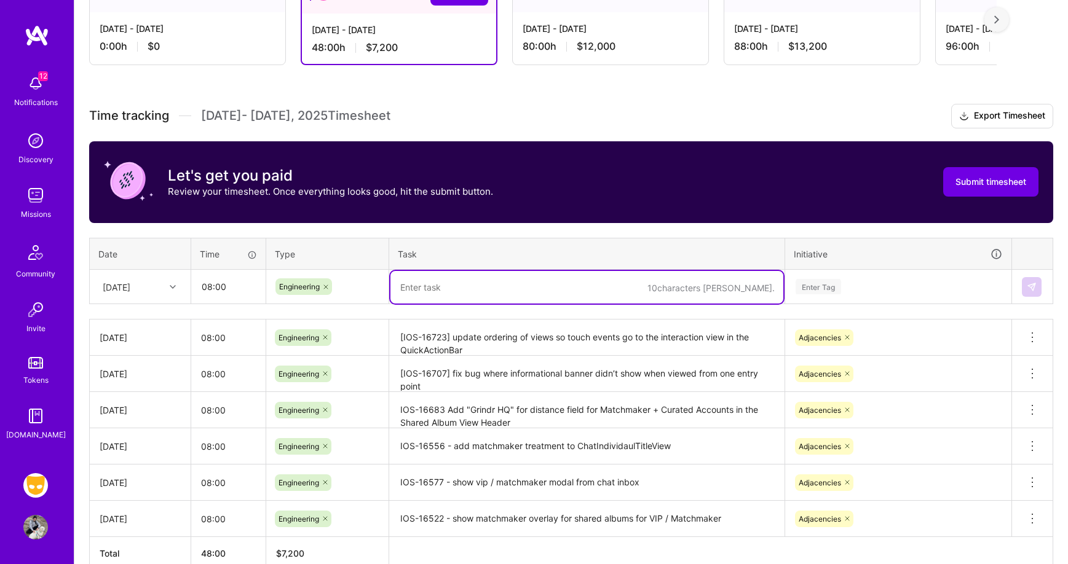
click at [511, 289] on textarea at bounding box center [586, 287] width 393 height 33
paste textarea "[IOS-16706] Fix app freeze when closing matchmaker modal while view profile"
click at [448, 286] on textarea "[IOS-16706] Fix app freeze when closing matchmaker modal while view profile" at bounding box center [586, 287] width 393 height 33
type textarea "IOS-16706 - Fix app freeze when closing matchmaker modal while view profile"
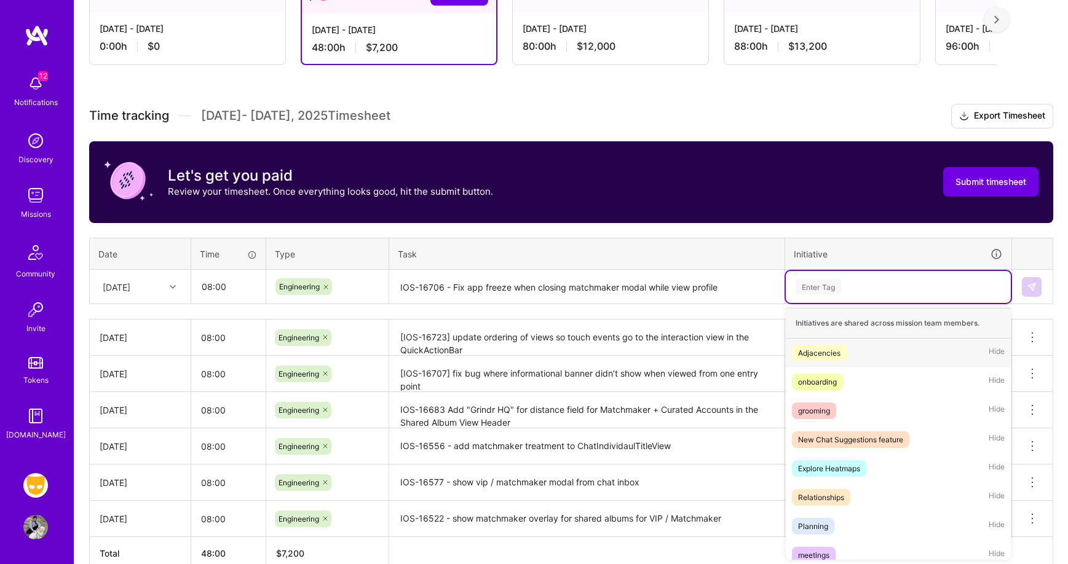
click at [930, 283] on div "Enter Tag" at bounding box center [898, 286] width 208 height 15
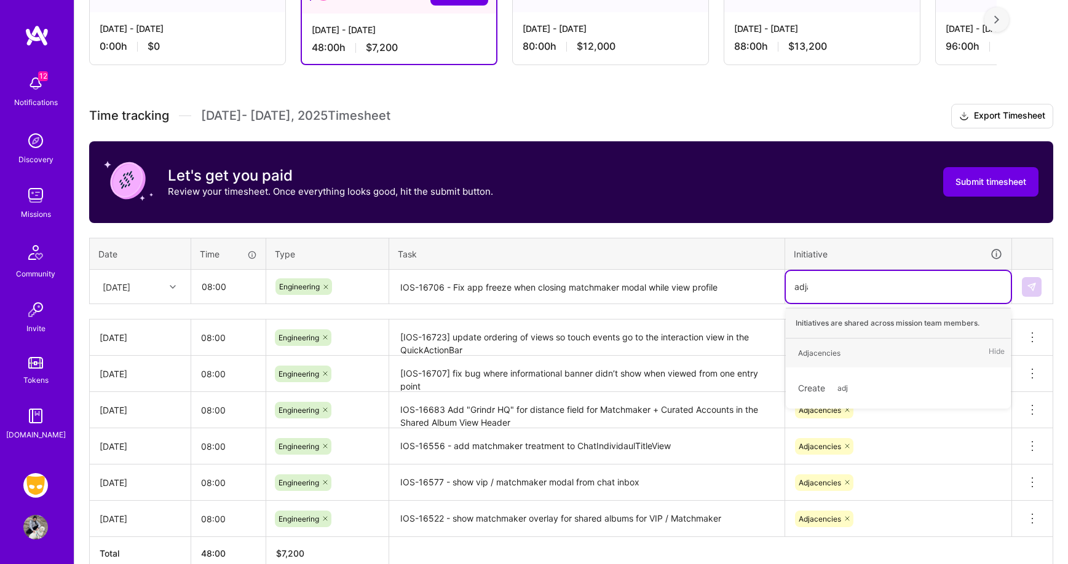
type input "adjac"
click at [941, 350] on div "Adjacencies Hide" at bounding box center [898, 353] width 225 height 29
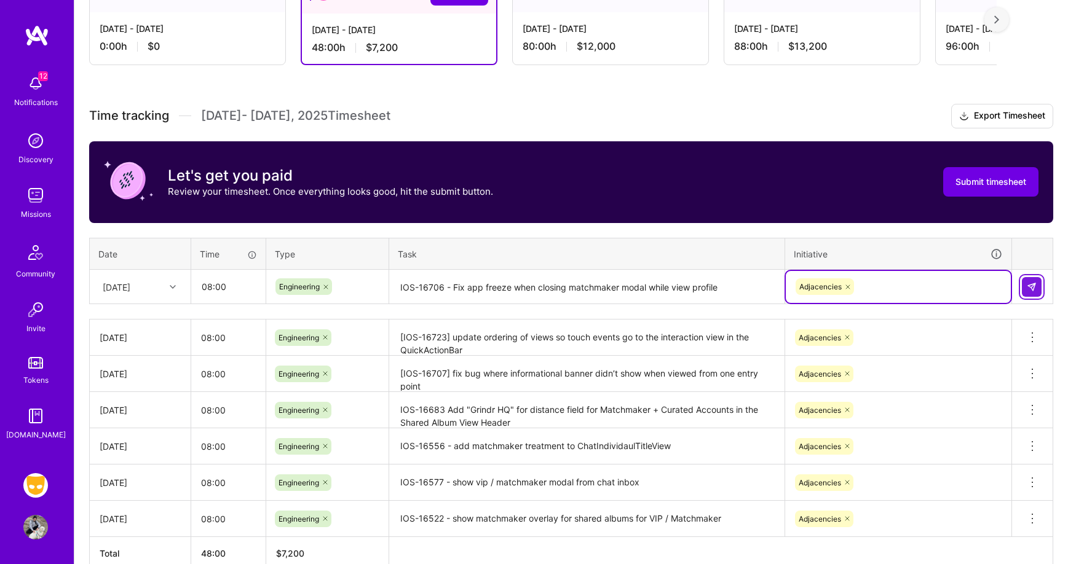
click at [1033, 286] on img at bounding box center [1031, 287] width 10 height 10
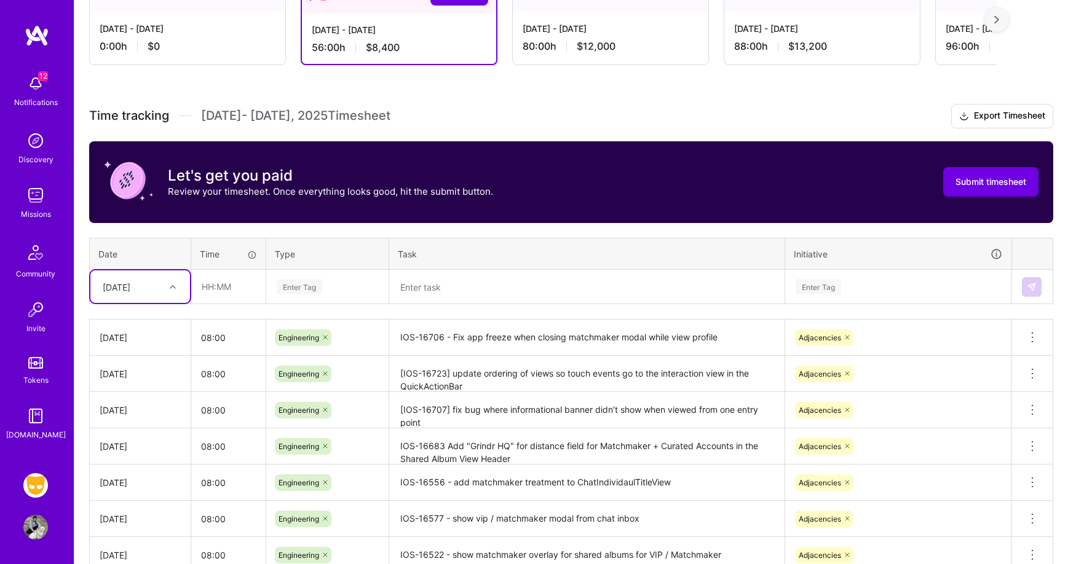
click at [167, 289] on div at bounding box center [174, 287] width 19 height 16
click at [167, 366] on div "[DATE]" at bounding box center [140, 364] width 100 height 23
click at [245, 269] on th "Time" at bounding box center [228, 254] width 75 height 32
click at [242, 276] on input "text" at bounding box center [228, 286] width 73 height 33
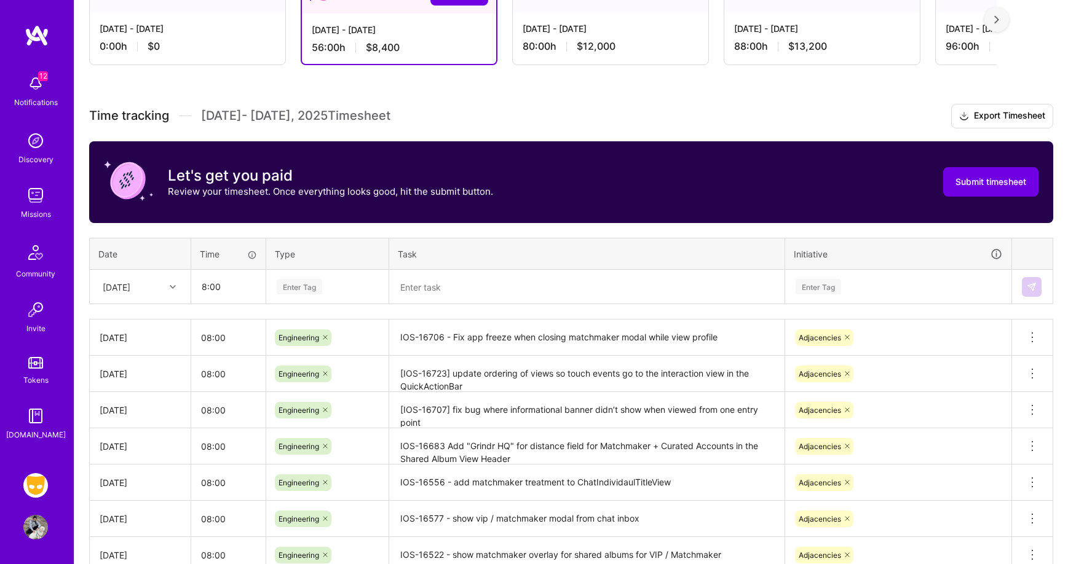
type input "08:00"
type input "eng"
click at [328, 327] on div "Engineering" at bounding box center [327, 327] width 121 height 29
click at [416, 292] on textarea at bounding box center [586, 287] width 393 height 33
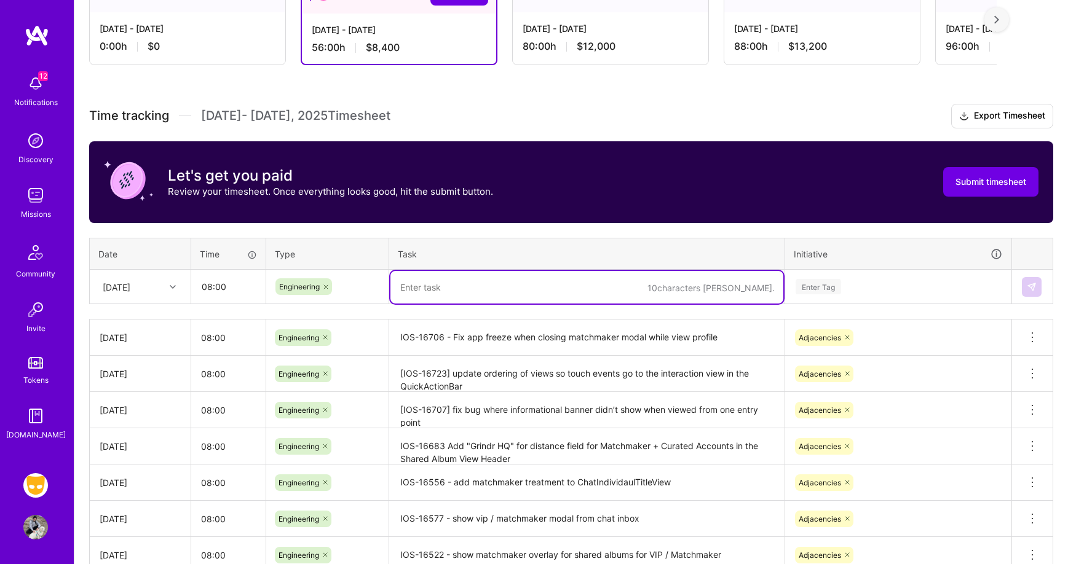
paste textarea "[IOS-16761] Remove DEBUG compiler flag that was breaking main"
type textarea "[IOS-16761] Remove DEBUG compiler flag that was breaking main"
click at [863, 286] on div "Enter Tag" at bounding box center [898, 286] width 208 height 15
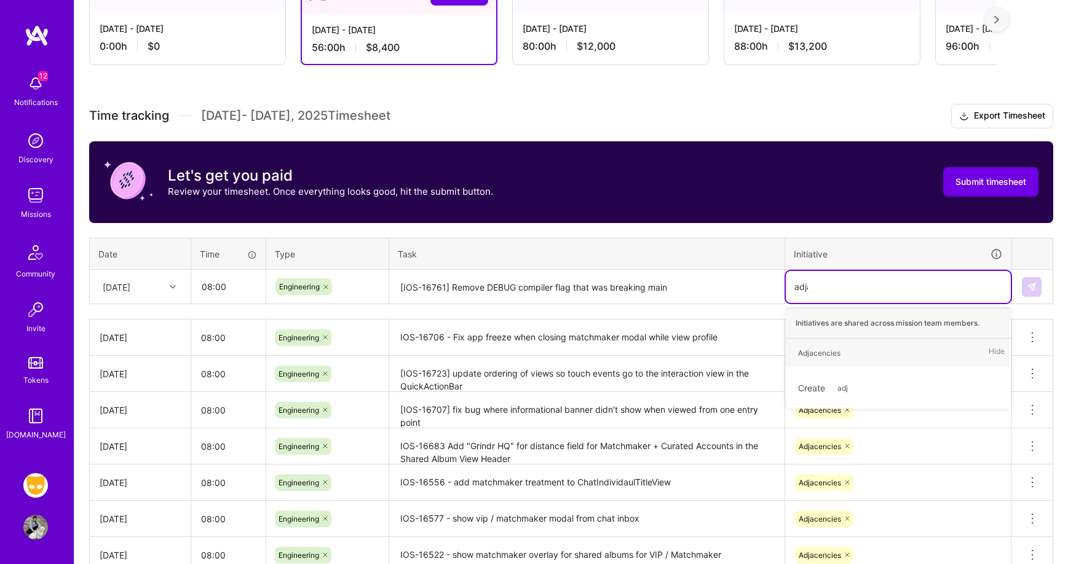
type input "adjac"
click at [916, 358] on div "Adjacencies Hide" at bounding box center [898, 353] width 225 height 29
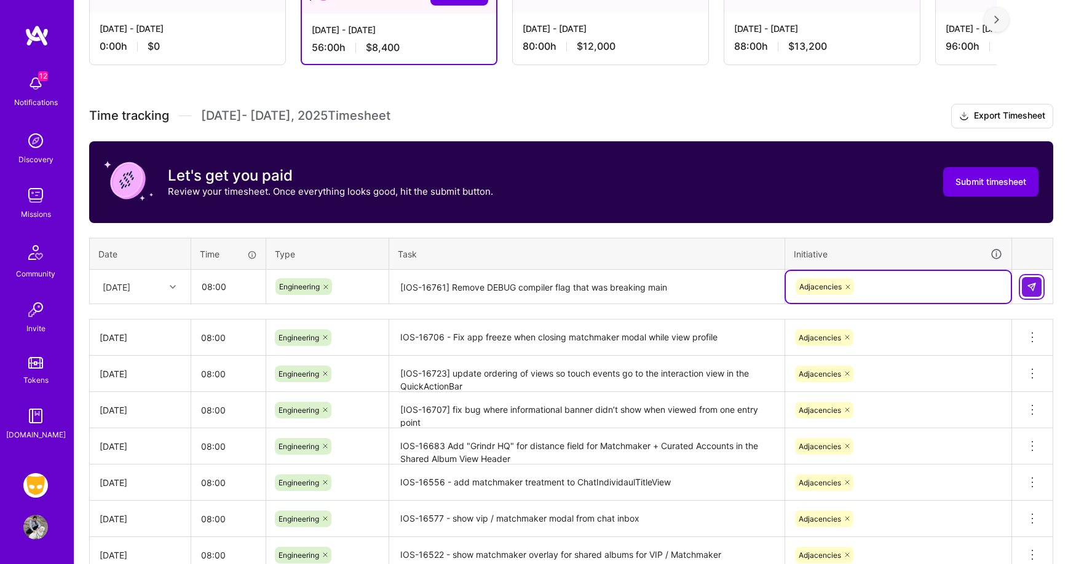
click at [1028, 284] on img at bounding box center [1031, 287] width 10 height 10
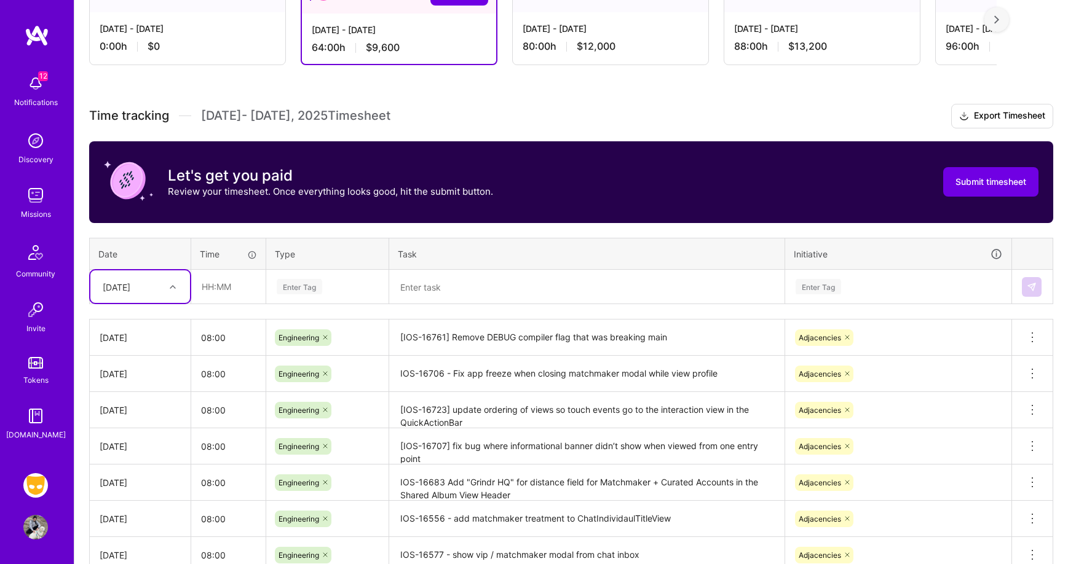
click at [130, 283] on div "[DATE]" at bounding box center [117, 286] width 28 height 13
click at [158, 382] on div "[DATE]" at bounding box center [140, 387] width 100 height 23
click at [219, 293] on input "text" at bounding box center [228, 286] width 73 height 33
type input "08:00"
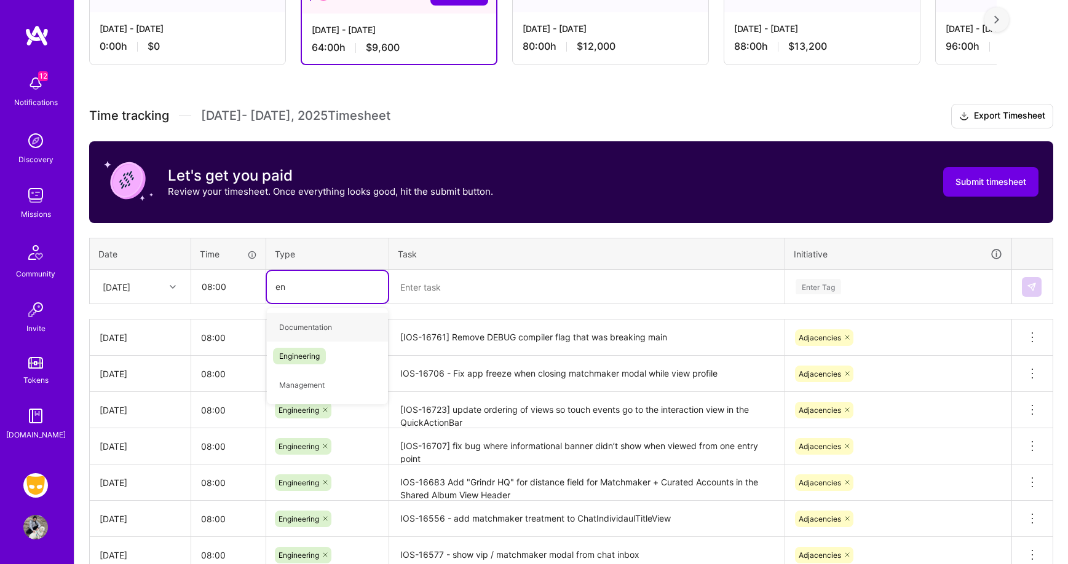
type input "eng"
click at [321, 325] on span "Engineering" at bounding box center [299, 327] width 53 height 17
click at [475, 284] on textarea at bounding box center [586, 287] width 393 height 33
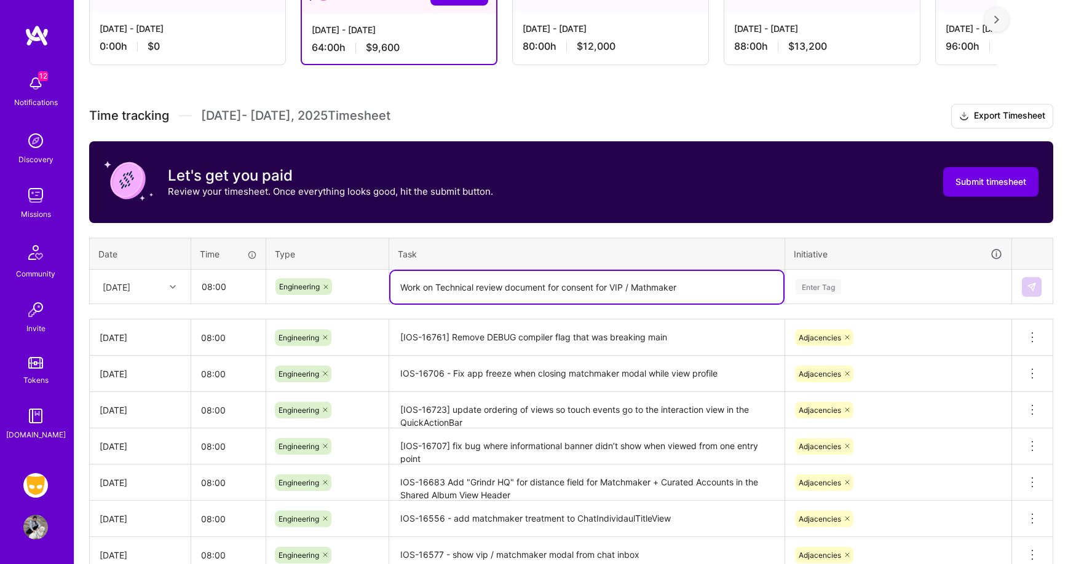
type textarea "Work on Technical review document for consent for VIP / Mathmaker"
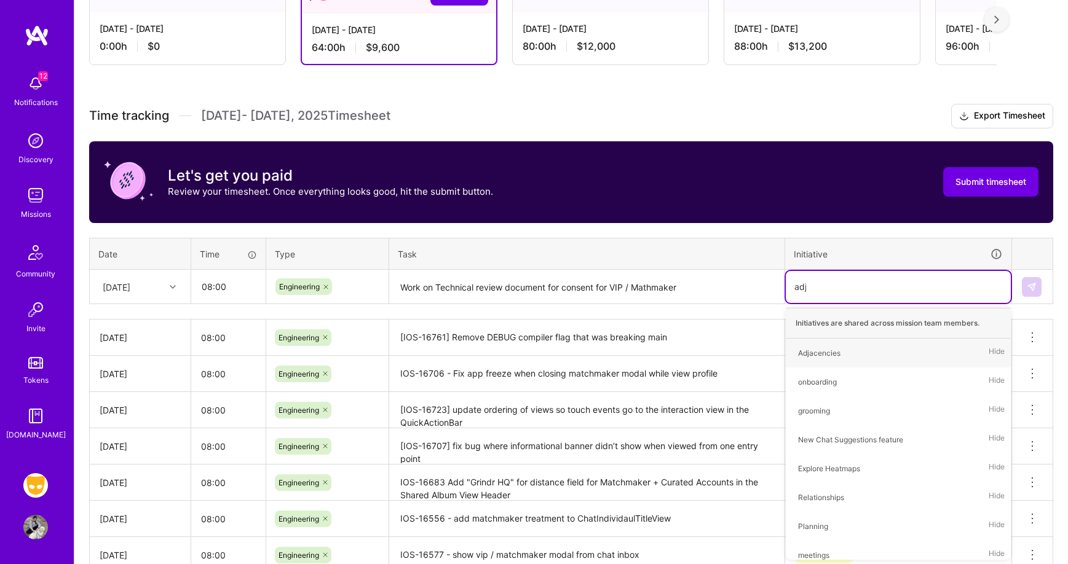
type input "adja"
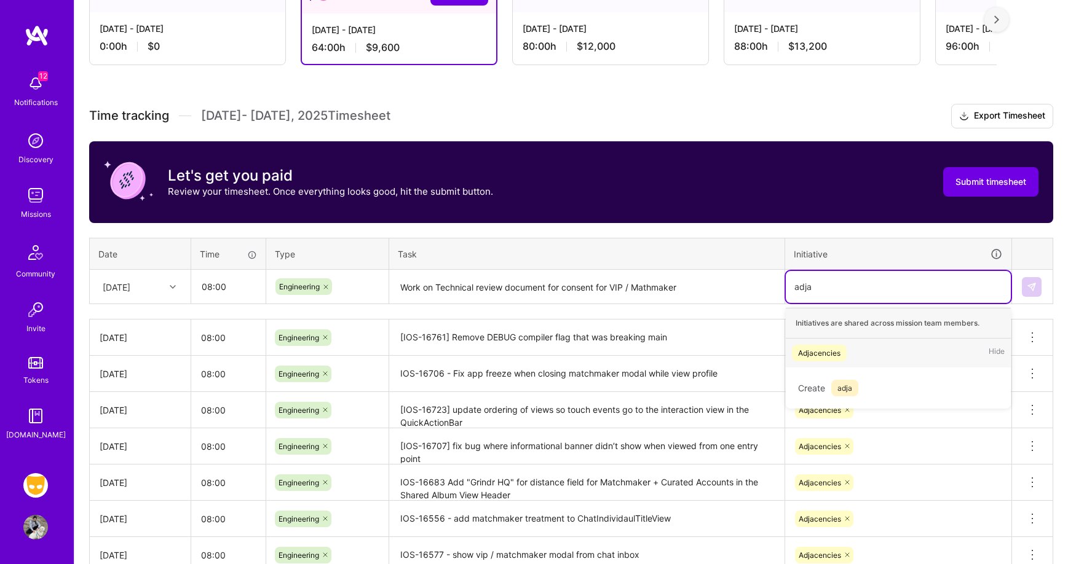
click at [868, 351] on div "Adjacencies Hide" at bounding box center [898, 353] width 225 height 29
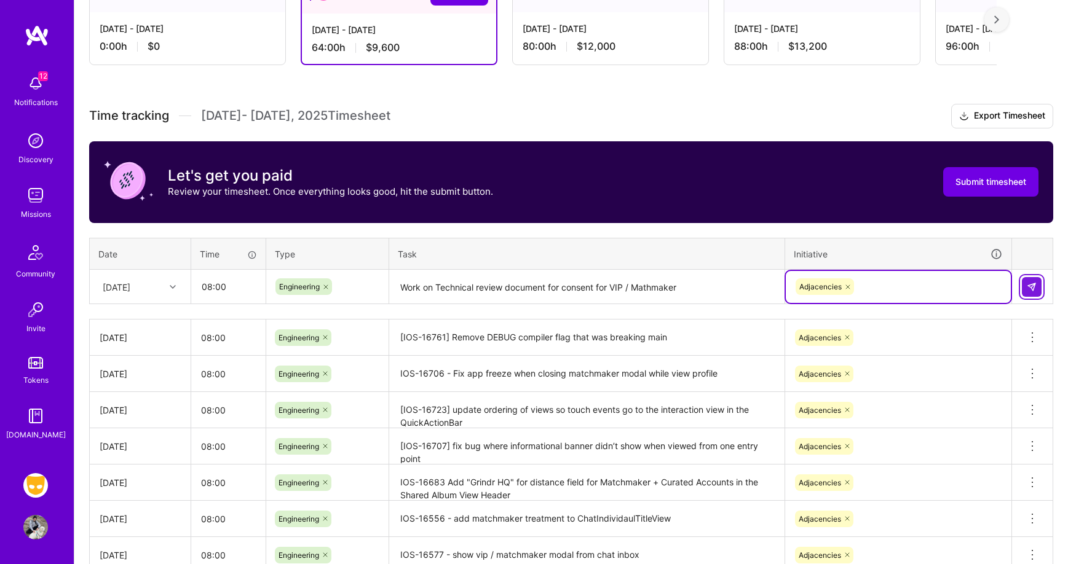
click at [1037, 288] on button at bounding box center [1032, 287] width 20 height 20
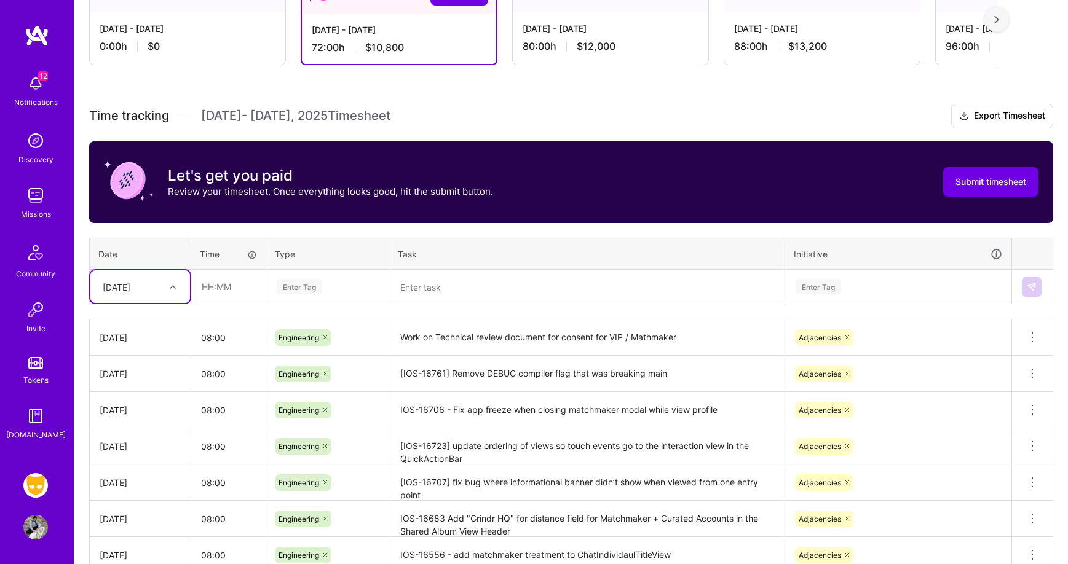
click at [160, 283] on div "[DATE]" at bounding box center [130, 287] width 68 height 20
click at [149, 406] on div "[DATE]" at bounding box center [140, 410] width 100 height 23
click at [219, 285] on input "text" at bounding box center [228, 286] width 73 height 33
type input "08:00"
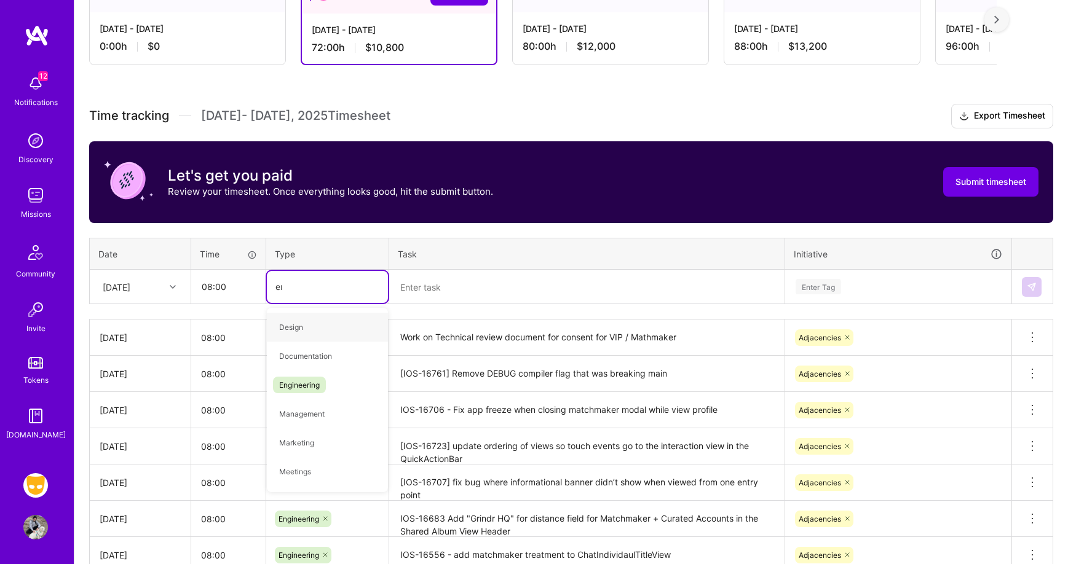
type input "eng"
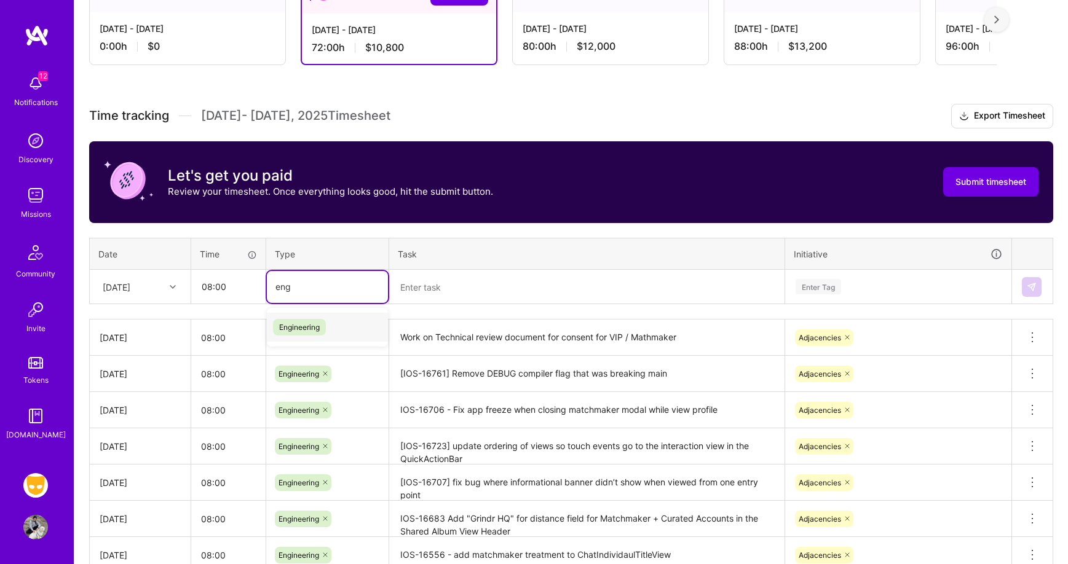
click at [326, 323] on span "Engineering" at bounding box center [299, 327] width 53 height 17
click at [484, 295] on textarea at bounding box center [586, 287] width 393 height 33
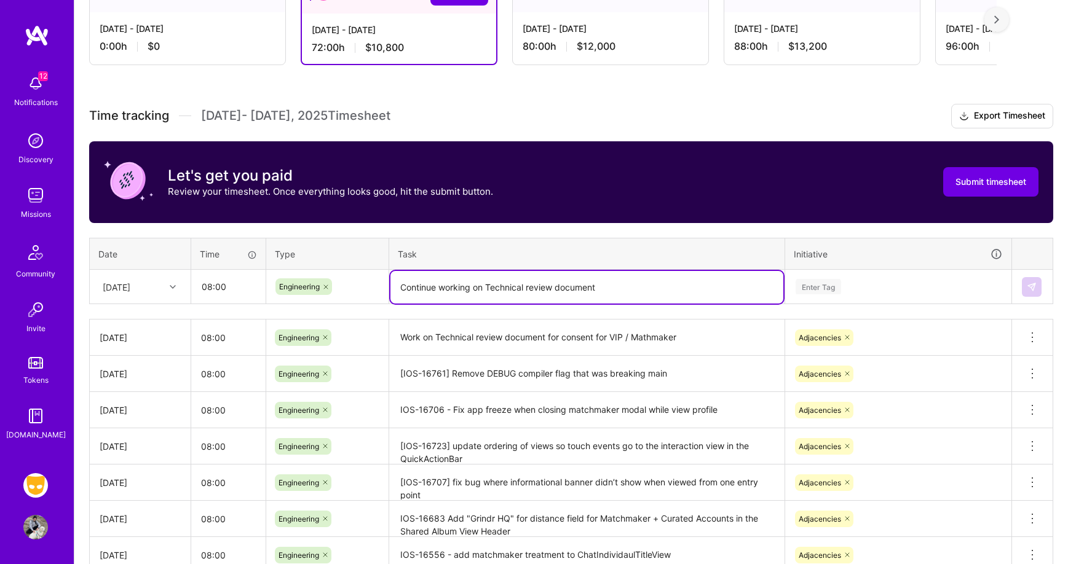
type textarea "Continue working on Technical review document"
click at [851, 284] on div "Enter Tag" at bounding box center [898, 286] width 208 height 15
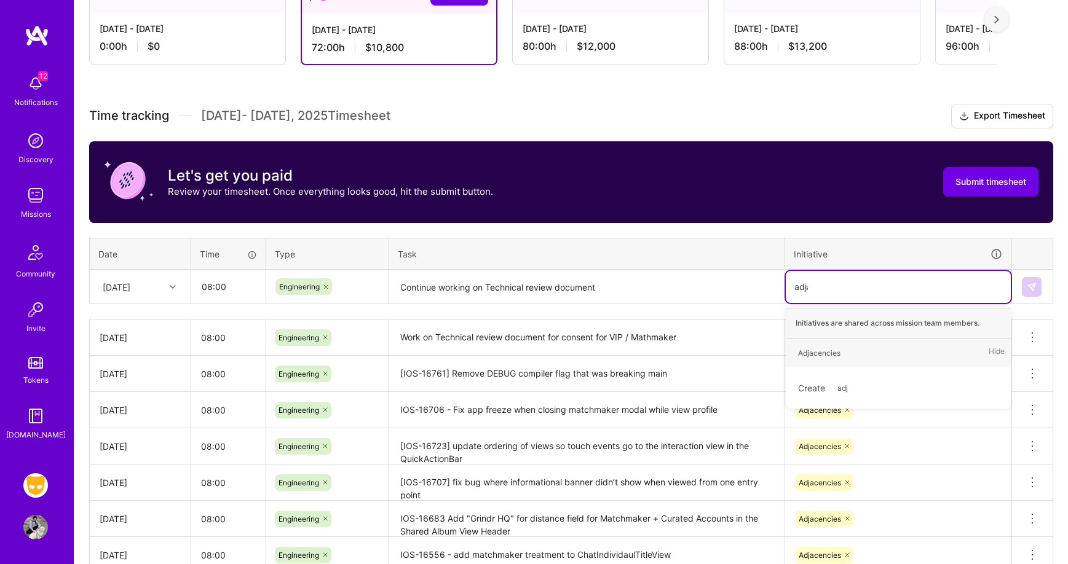
type input "adjac"
click at [847, 349] on div "Adjacencies Hide" at bounding box center [898, 353] width 225 height 29
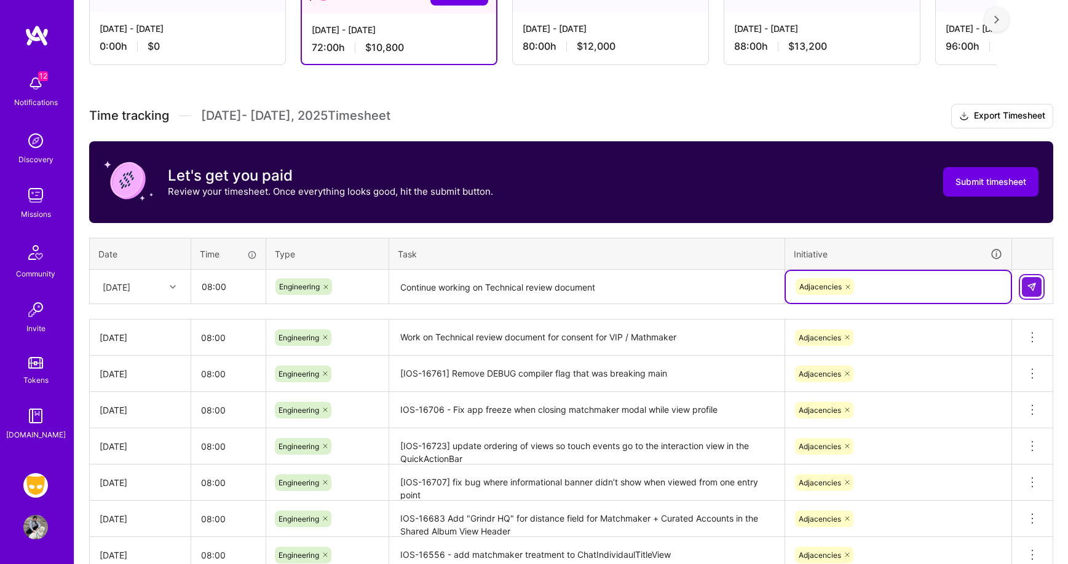
click at [1034, 282] on img at bounding box center [1031, 287] width 10 height 10
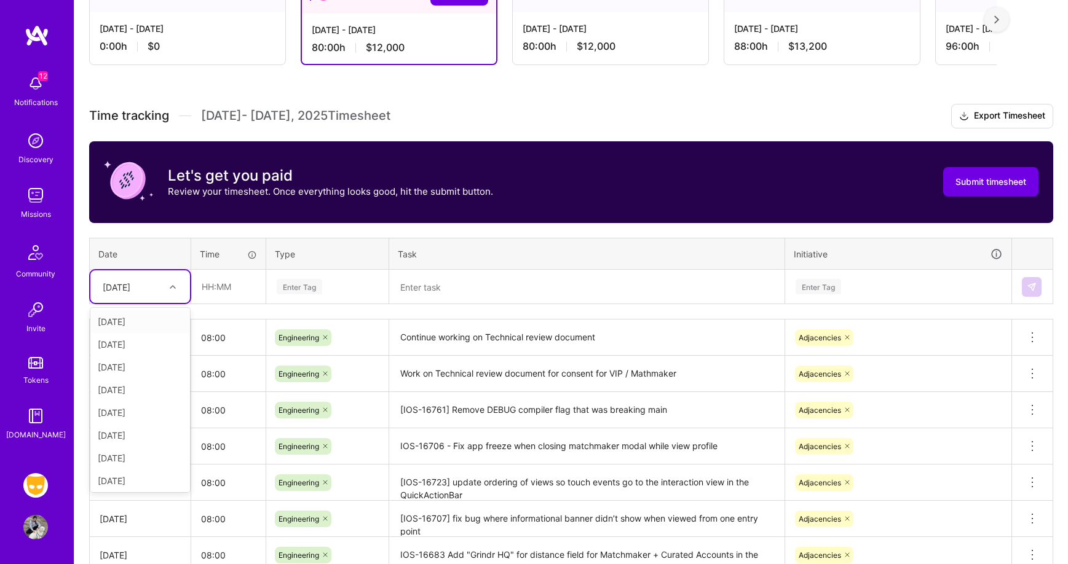
click at [174, 285] on icon at bounding box center [173, 287] width 6 height 6
drag, startPoint x: 159, startPoint y: 476, endPoint x: 218, endPoint y: 422, distance: 79.6
click at [159, 476] on div "[DATE]" at bounding box center [140, 478] width 100 height 23
click at [237, 284] on input "text" at bounding box center [228, 286] width 73 height 33
type input "08:00"
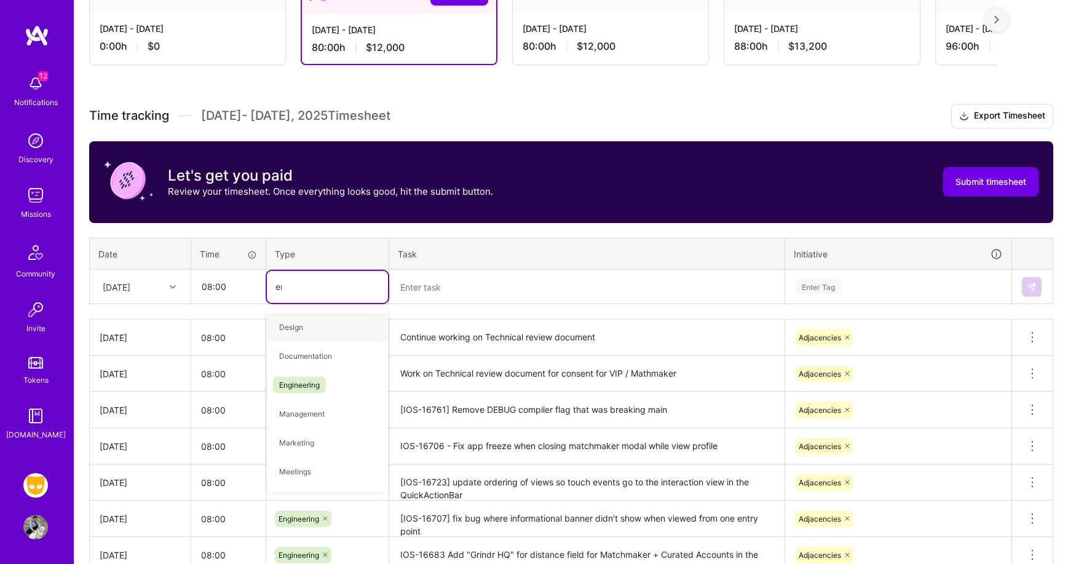
type input "eng"
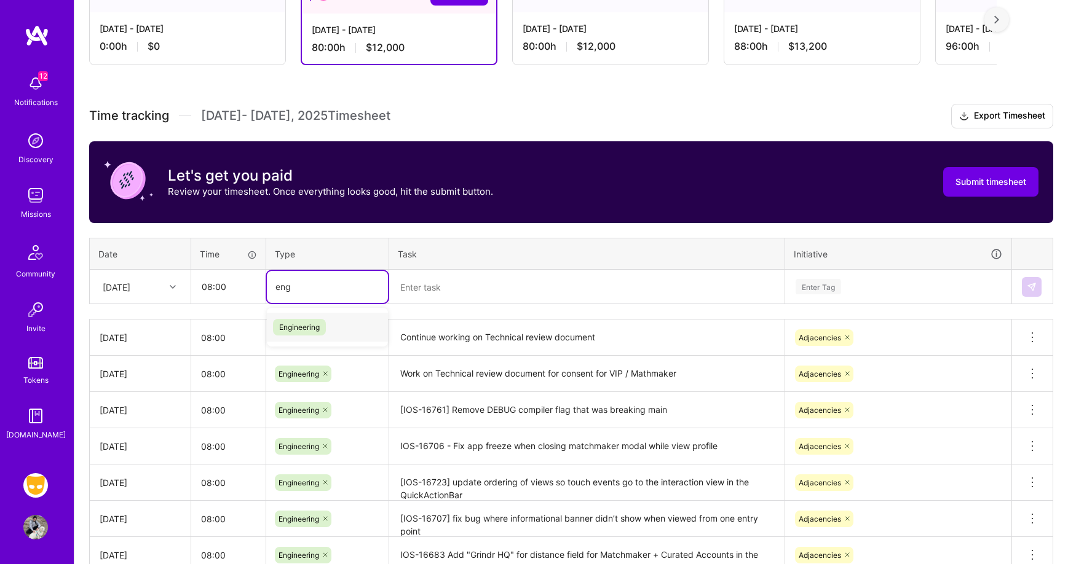
click at [331, 328] on div "Engineering" at bounding box center [327, 327] width 121 height 29
click at [443, 288] on textarea at bounding box center [586, 287] width 393 height 33
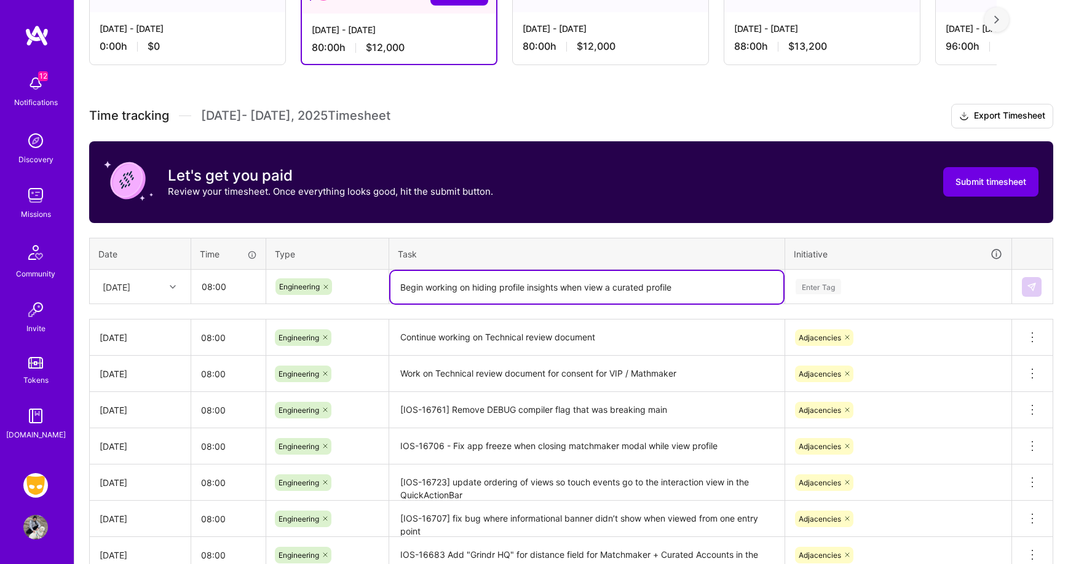
type textarea "Begin working on hiding profile insights when view a curated profile"
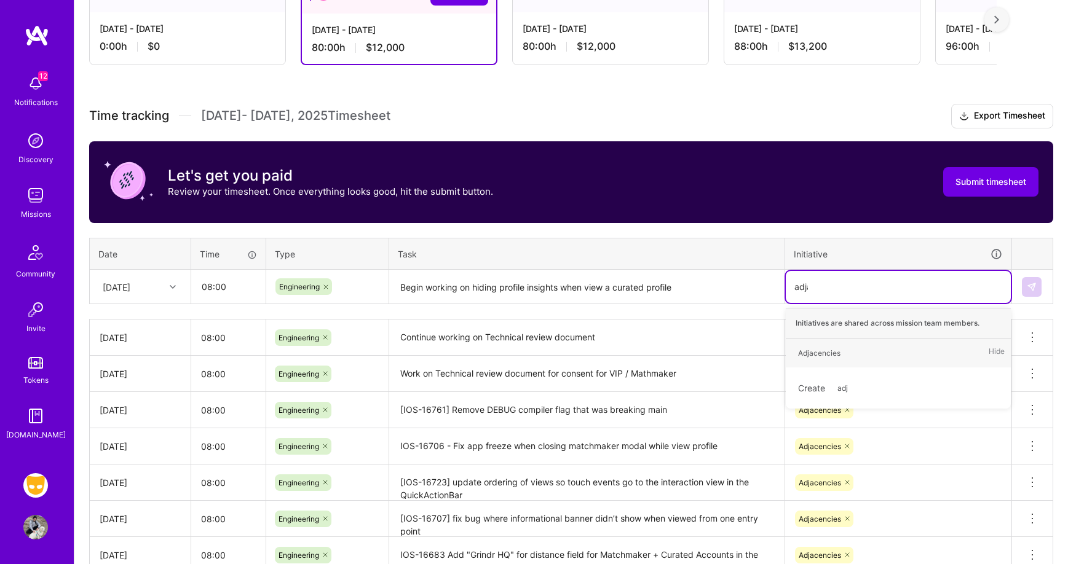
type input "adjac"
click at [857, 344] on div "Adjacencies Hide" at bounding box center [898, 353] width 225 height 29
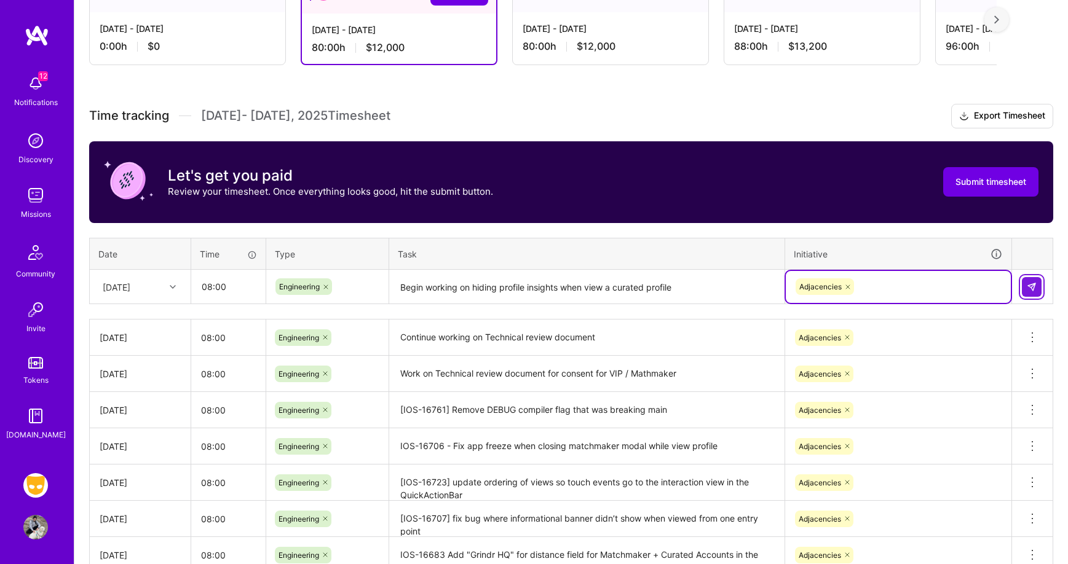
click at [1034, 286] on img at bounding box center [1031, 287] width 10 height 10
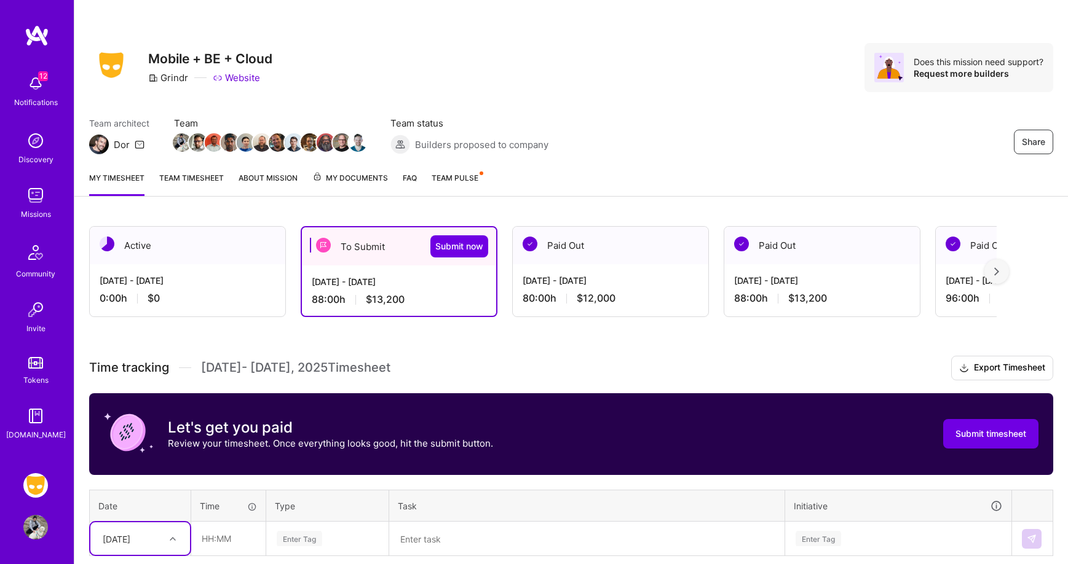
scroll to position [499, 0]
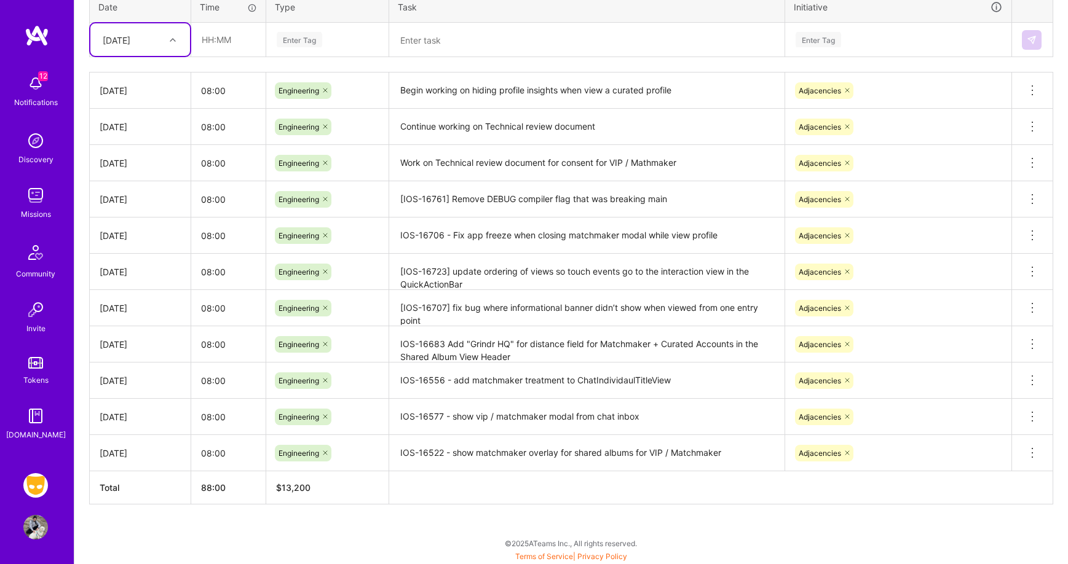
click at [172, 39] on icon at bounding box center [173, 40] width 6 height 6
click at [605, 35] on textarea at bounding box center [586, 40] width 393 height 33
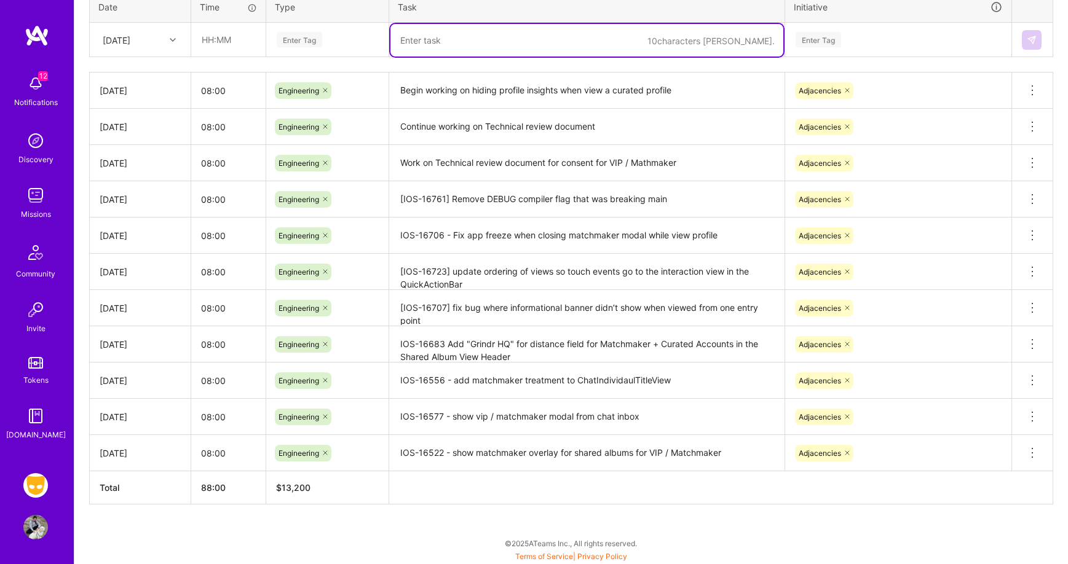
scroll to position [157, 0]
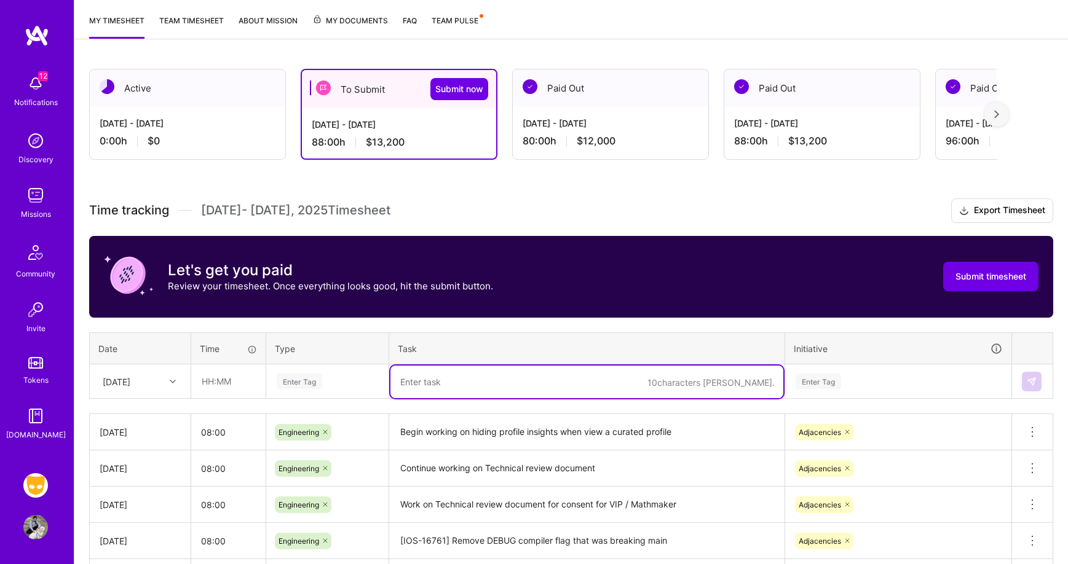
click at [617, 205] on h3 "Time tracking [DATE] - [DATE] Timesheet Export Timesheet" at bounding box center [571, 211] width 964 height 25
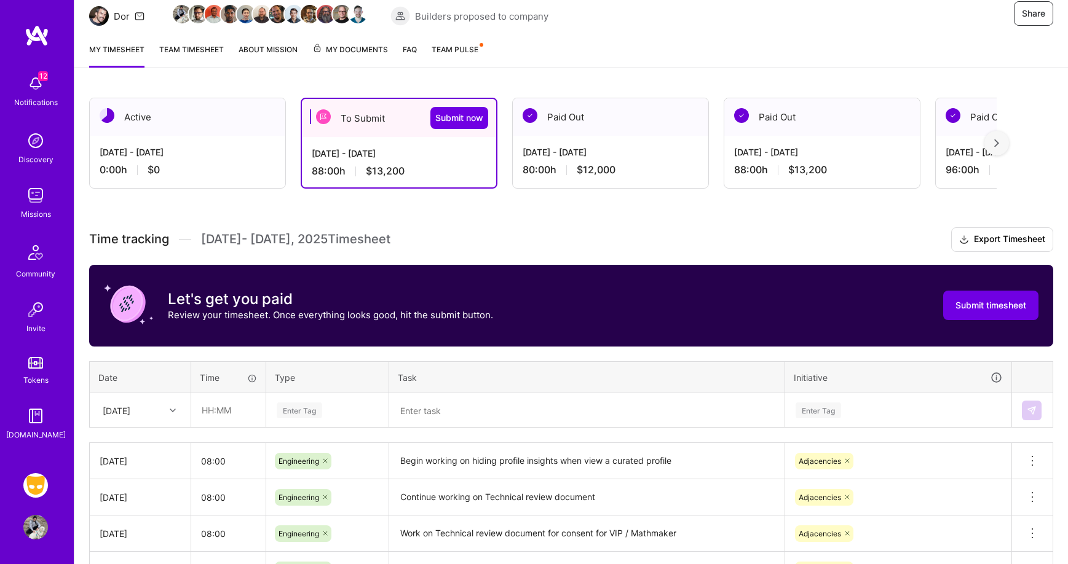
scroll to position [65, 0]
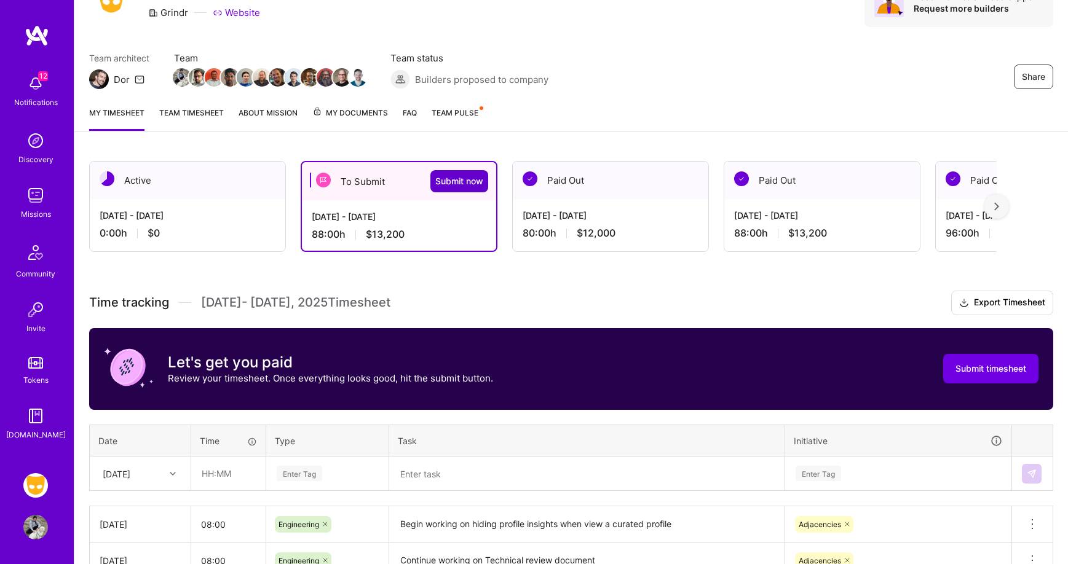
click at [468, 184] on span "Submit now" at bounding box center [459, 181] width 48 height 12
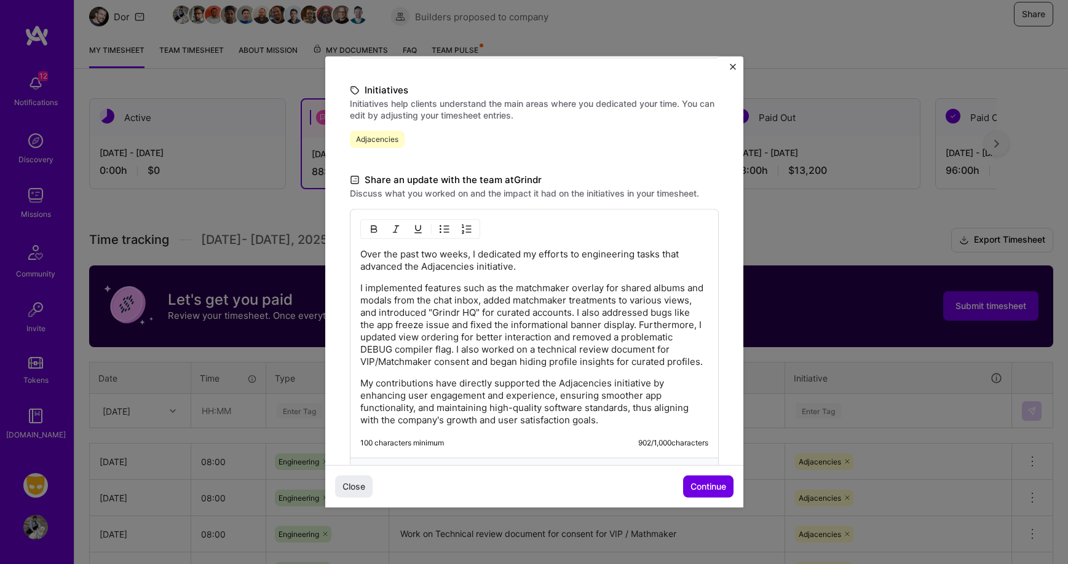
scroll to position [318, 0]
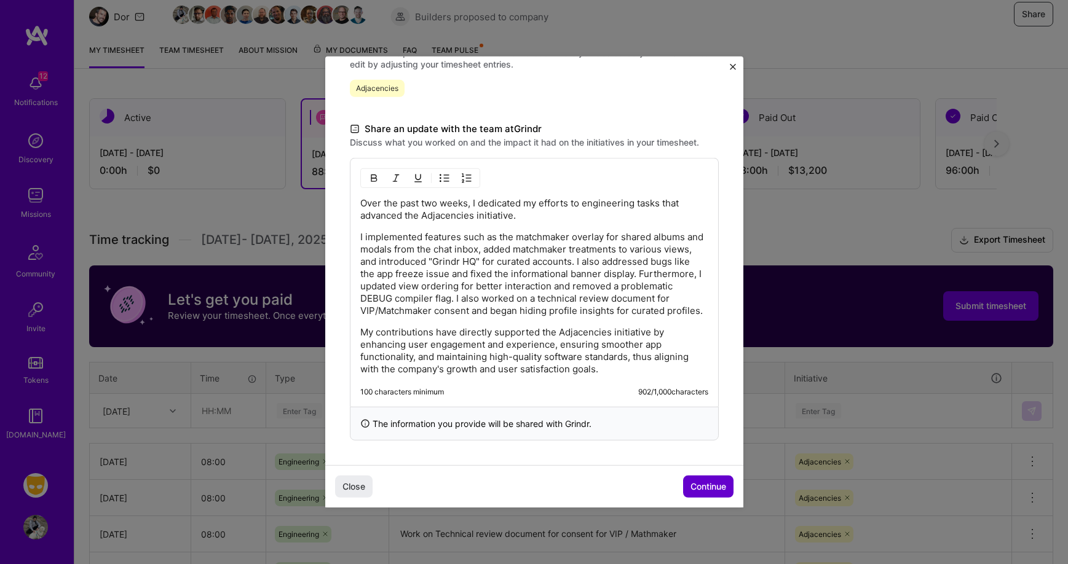
click at [702, 486] on span "Continue" at bounding box center [708, 487] width 36 height 12
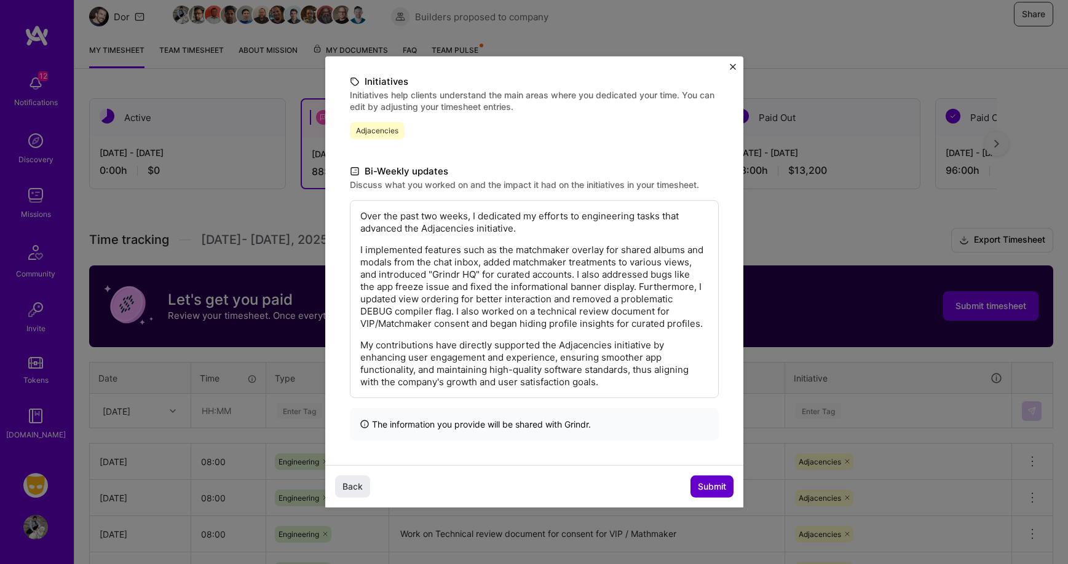
click at [707, 486] on span "Submit" at bounding box center [712, 487] width 28 height 12
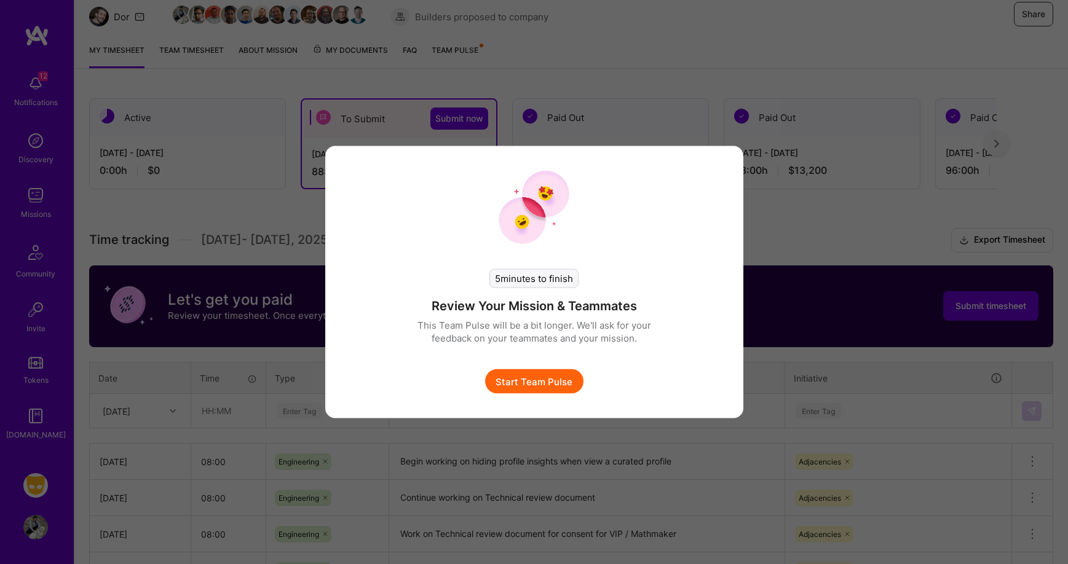
click at [514, 378] on button "Start Team Pulse" at bounding box center [534, 381] width 98 height 25
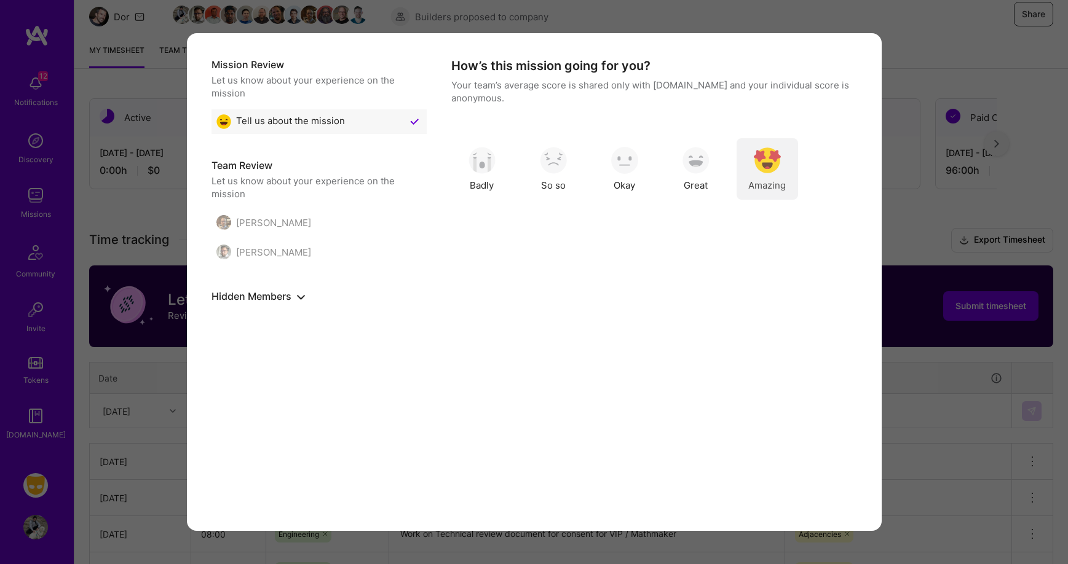
click at [760, 167] on img "modal" at bounding box center [767, 160] width 27 height 27
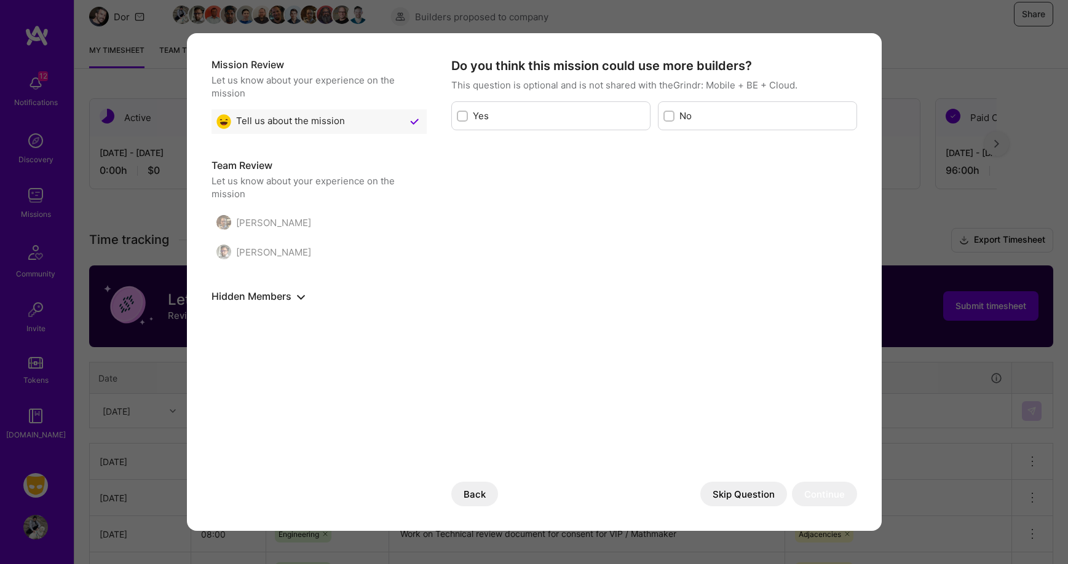
click at [660, 116] on div "No" at bounding box center [757, 115] width 199 height 29
click at [671, 105] on div "No" at bounding box center [757, 115] width 199 height 29
drag, startPoint x: 671, startPoint y: 116, endPoint x: 675, endPoint y: 135, distance: 19.7
click at [671, 116] on input "modal" at bounding box center [670, 116] width 9 height 9
checkbox input "true"
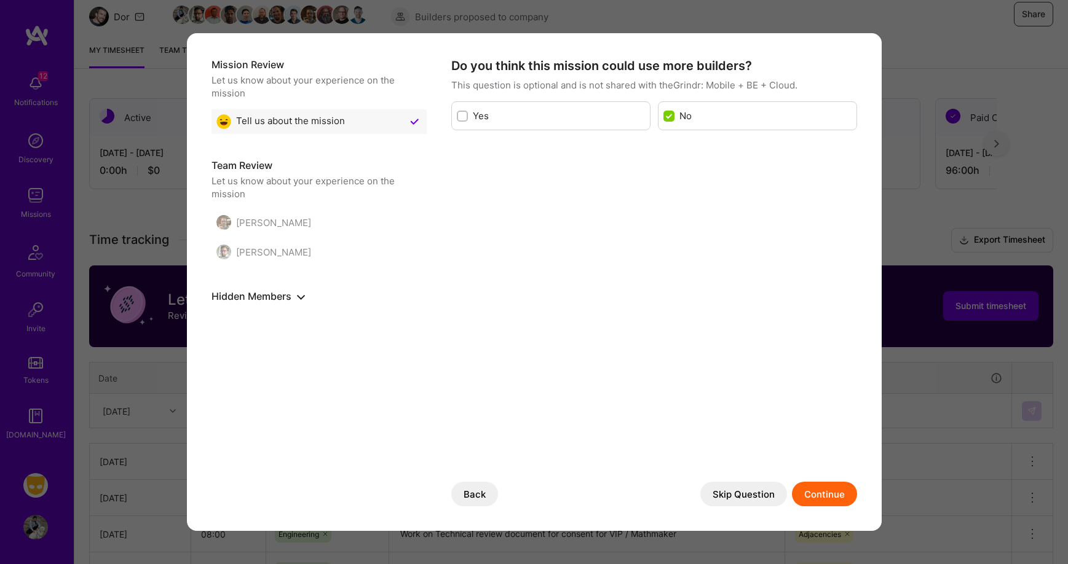
click at [828, 490] on button "Continue" at bounding box center [824, 494] width 65 height 25
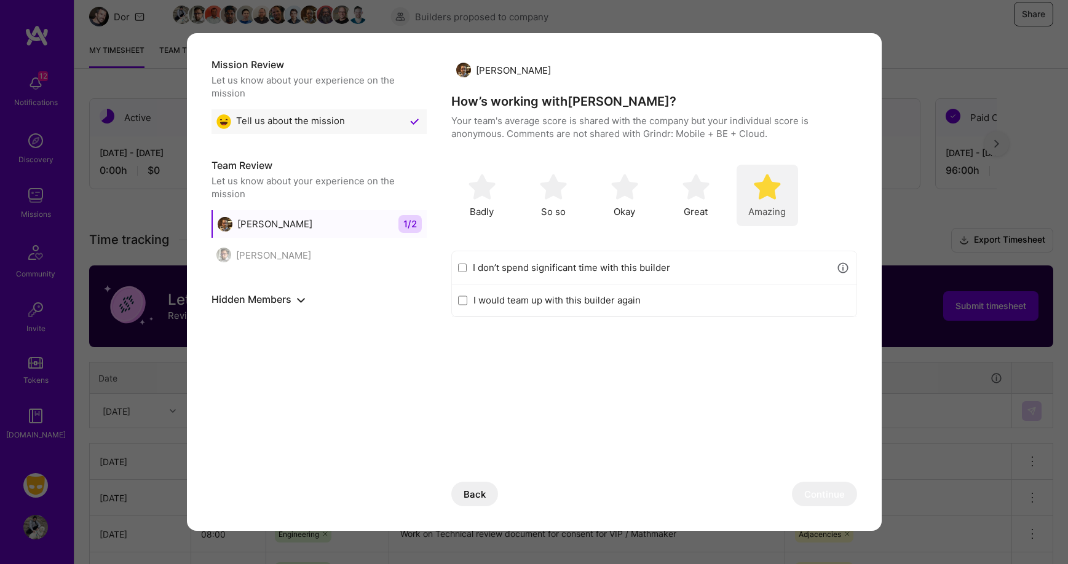
click at [762, 202] on div "Amazing" at bounding box center [766, 195] width 61 height 61
click at [811, 493] on button "Continue" at bounding box center [824, 494] width 65 height 25
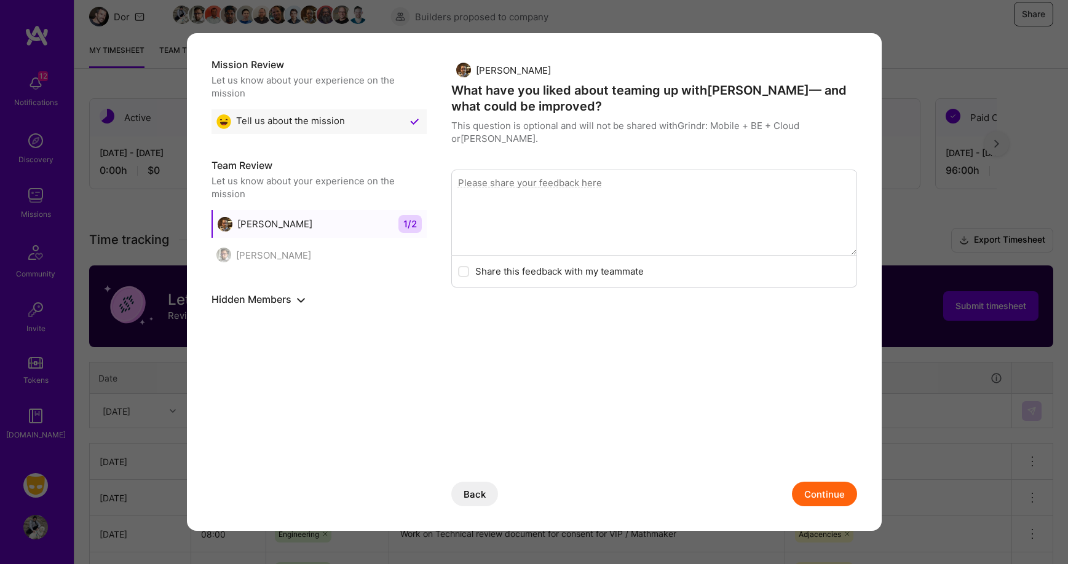
click at [818, 489] on button "Continue" at bounding box center [824, 494] width 65 height 25
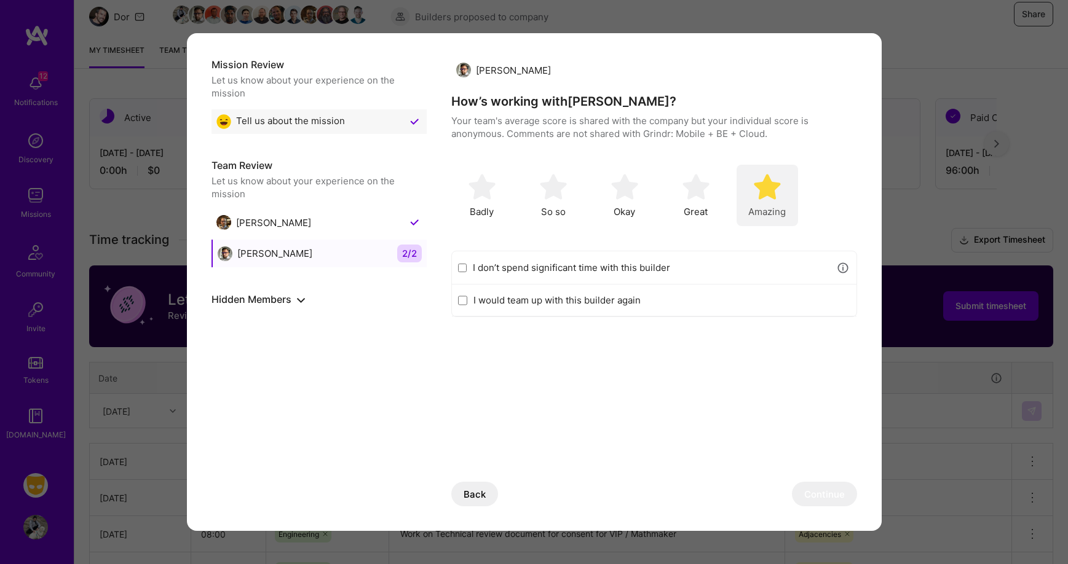
click at [771, 197] on img "modal" at bounding box center [767, 186] width 27 height 27
click at [819, 495] on button "Continue" at bounding box center [824, 494] width 65 height 25
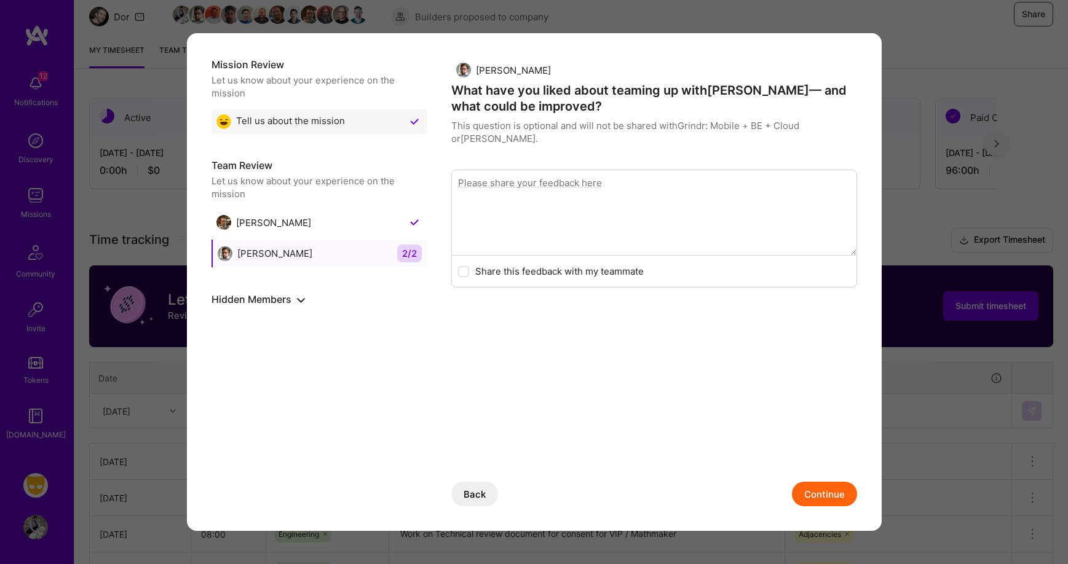
click at [826, 500] on button "Continue" at bounding box center [824, 494] width 65 height 25
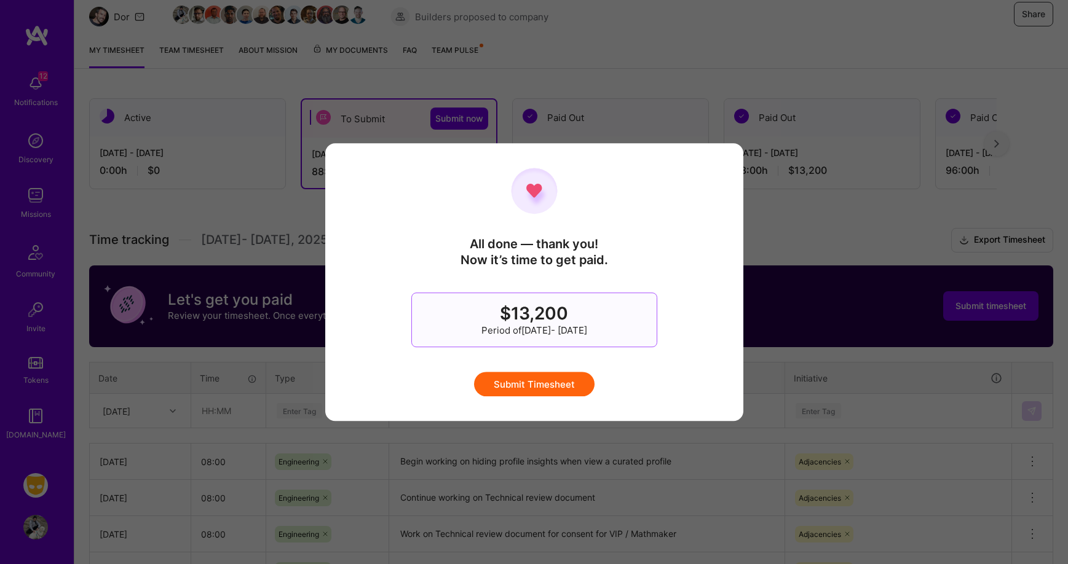
click at [549, 390] on button "Submit Timesheet" at bounding box center [534, 384] width 120 height 25
